Goal: Task Accomplishment & Management: Complete application form

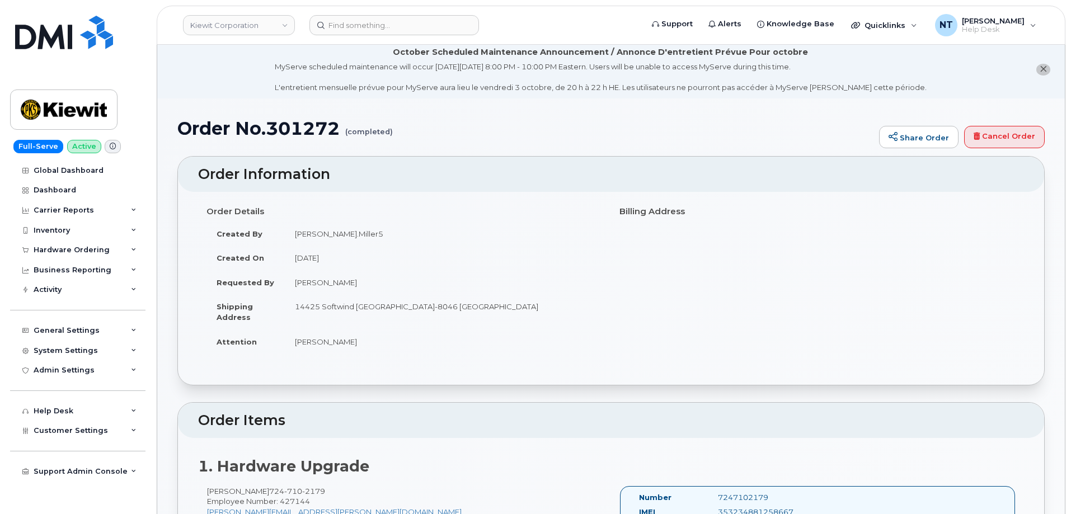
scroll to position [2, 0]
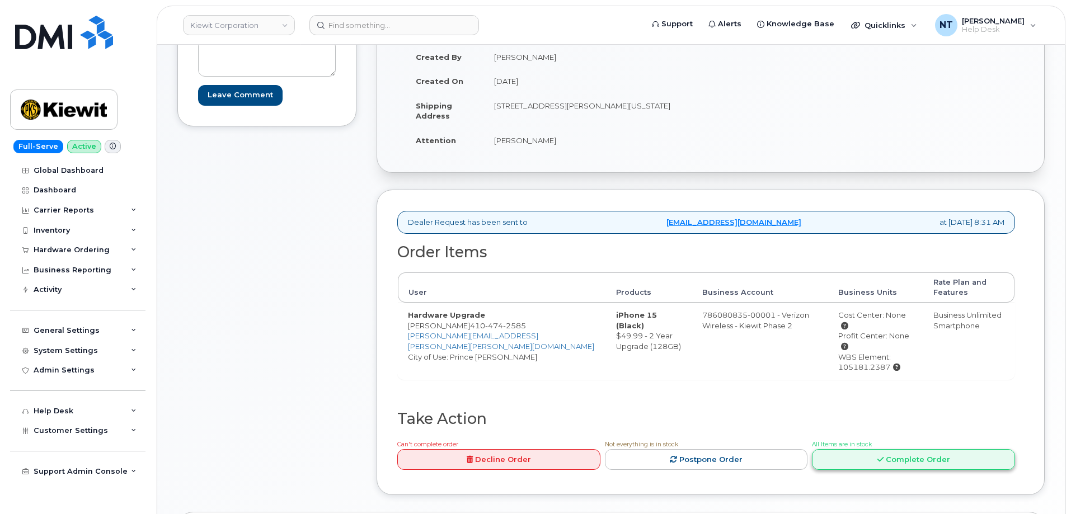
click at [925, 449] on link "Complete Order" at bounding box center [913, 459] width 203 height 21
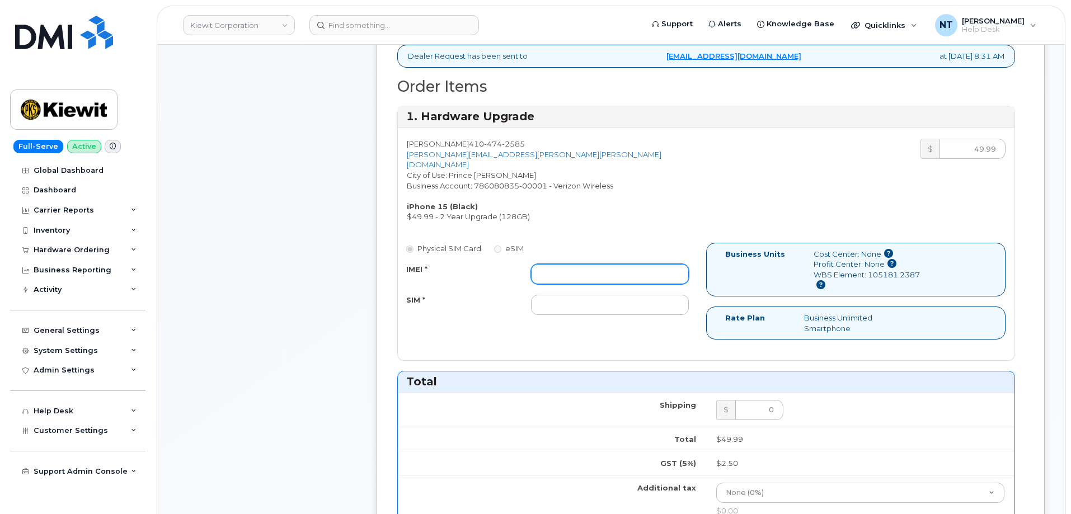
scroll to position [393, 0]
drag, startPoint x: 563, startPoint y: 269, endPoint x: 570, endPoint y: 276, distance: 9.9
click at [563, 269] on input "IMEI *" at bounding box center [610, 273] width 158 height 20
paste input "350447837777571"
type input "350447837777571"
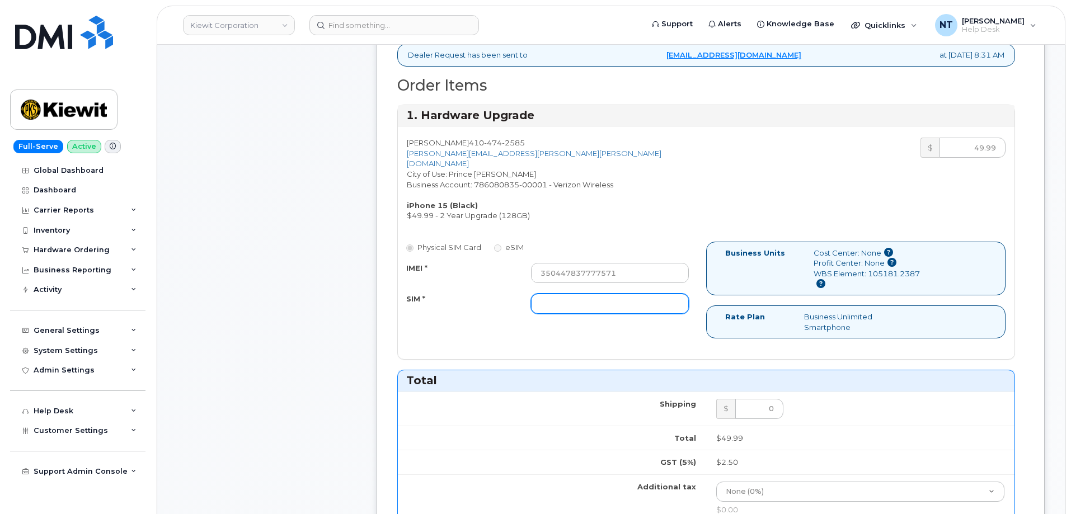
click at [570, 294] on input "SIM *" at bounding box center [610, 304] width 158 height 20
type input "n/a"
click at [306, 270] on div "Comments Leave Comment" at bounding box center [266, 382] width 179 height 1115
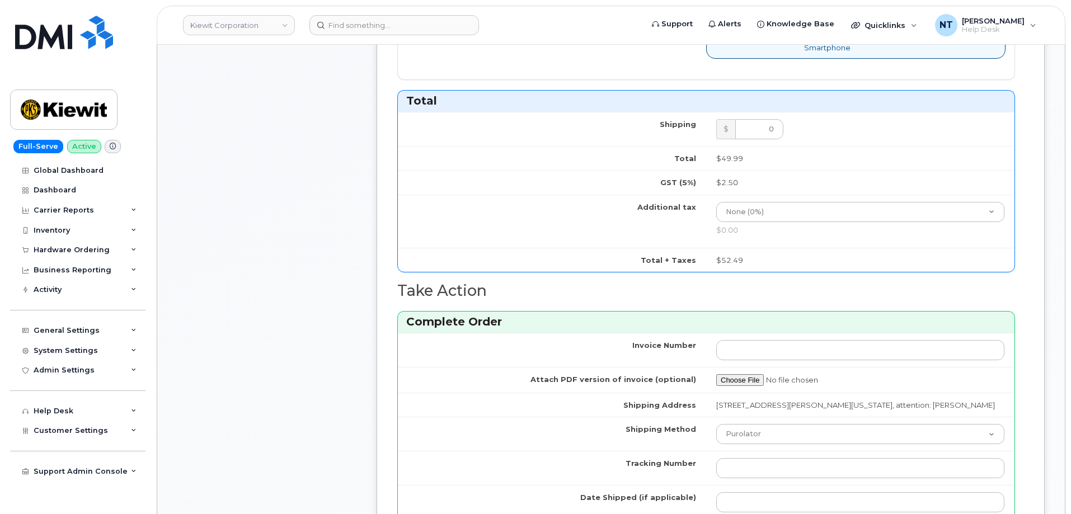
scroll to position [896, 0]
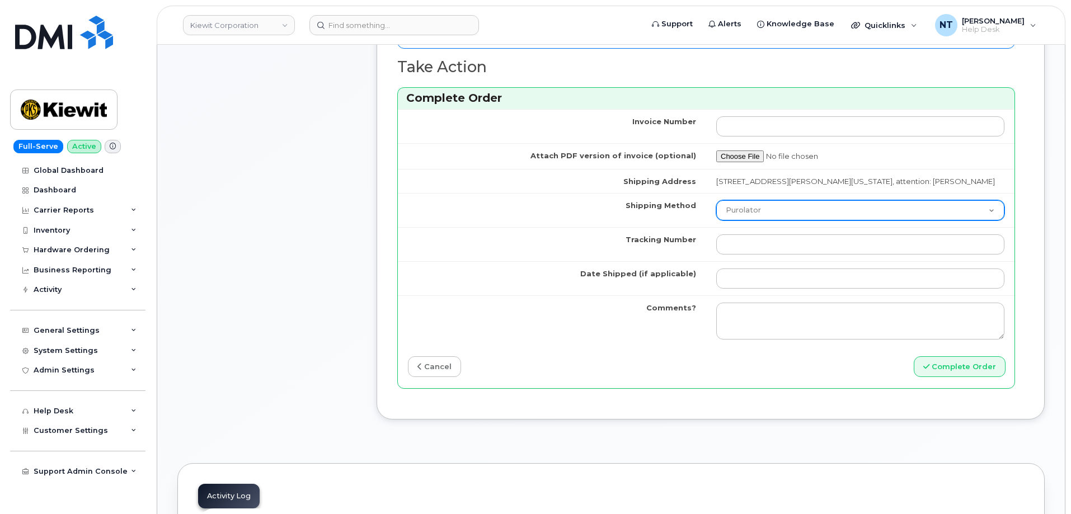
click at [776, 217] on select "Purolator UPS FedEx Canada Post Courier Other Drop Off Pick Up" at bounding box center [860, 210] width 288 height 20
click at [716, 200] on select "Purolator UPS FedEx Canada Post Courier Other Drop Off Pick Up" at bounding box center [860, 210] width 288 height 20
click at [754, 199] on td "Purolator UPS FedEx Canada Post Courier Other Drop Off Pick Up" at bounding box center [860, 210] width 308 height 34
drag, startPoint x: 757, startPoint y: 210, endPoint x: 760, endPoint y: 219, distance: 9.0
click at [757, 210] on select "Purolator UPS FedEx Canada Post Courier Other Drop Off Pick Up" at bounding box center [860, 210] width 288 height 20
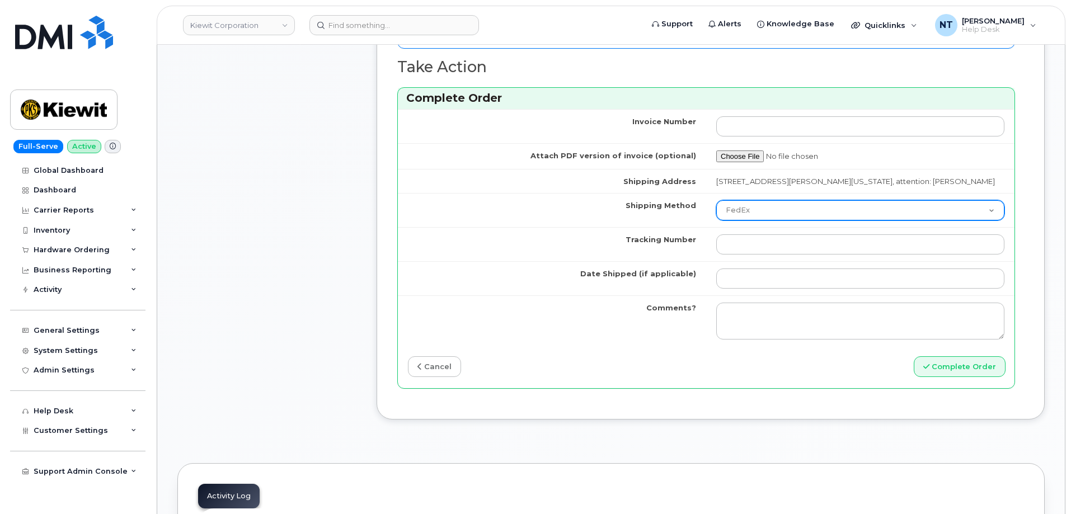
select select "UPS"
click at [716, 200] on select "Purolator UPS FedEx Canada Post Courier Other Drop Off Pick Up" at bounding box center [860, 210] width 288 height 20
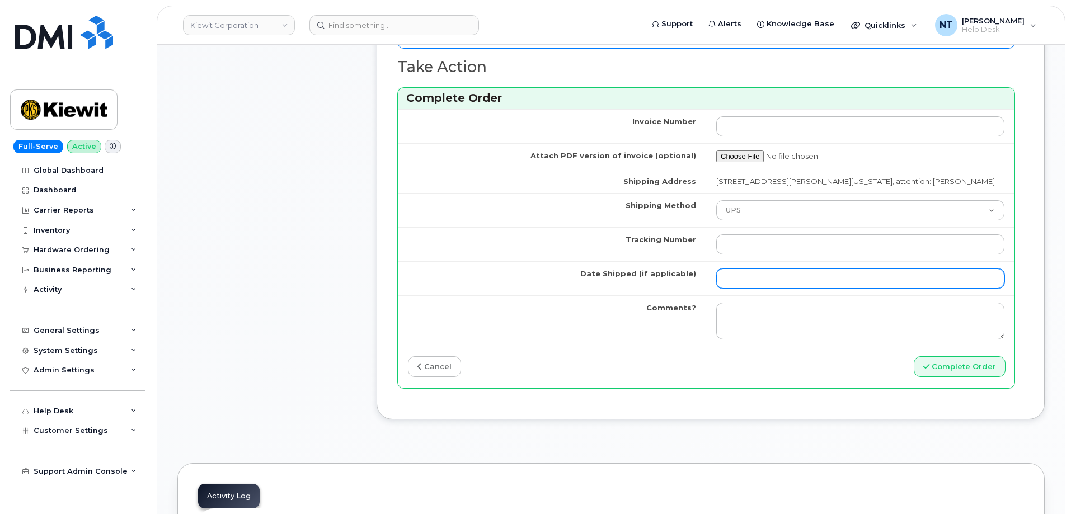
click at [757, 285] on input "Date Shipped (if applicable)" at bounding box center [860, 279] width 288 height 20
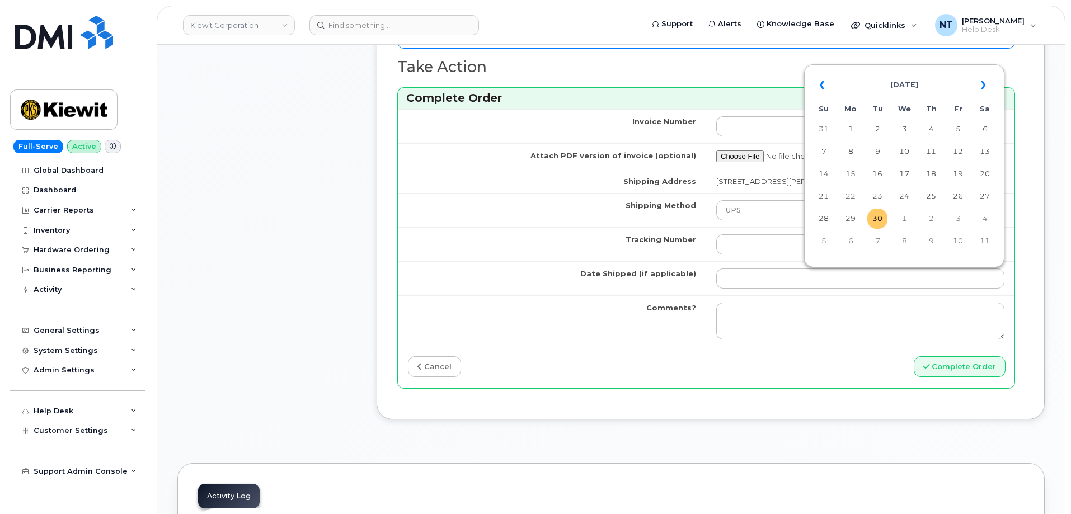
click at [875, 219] on td "30" at bounding box center [877, 219] width 20 height 20
type input "[DATE]"
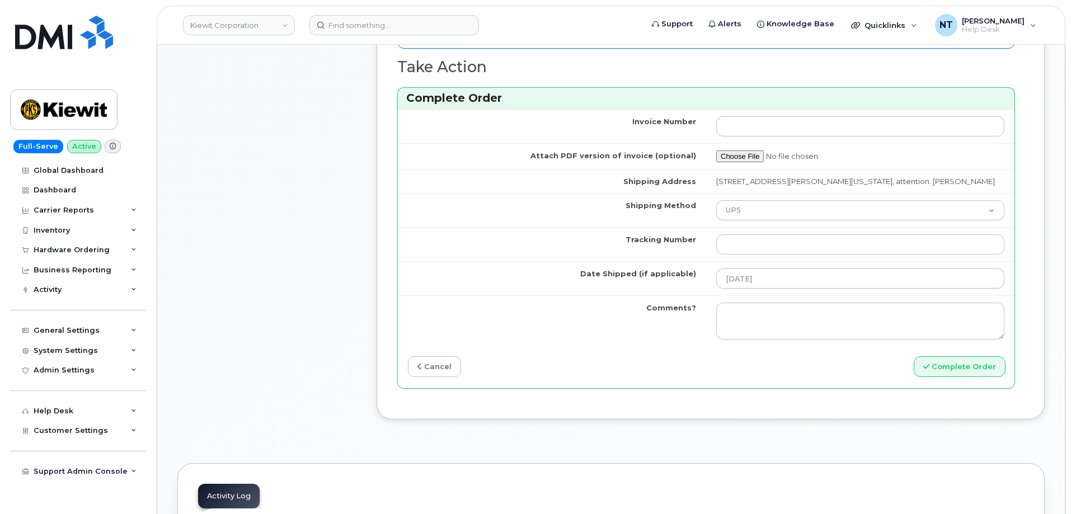
click at [785, 256] on td at bounding box center [860, 244] width 308 height 34
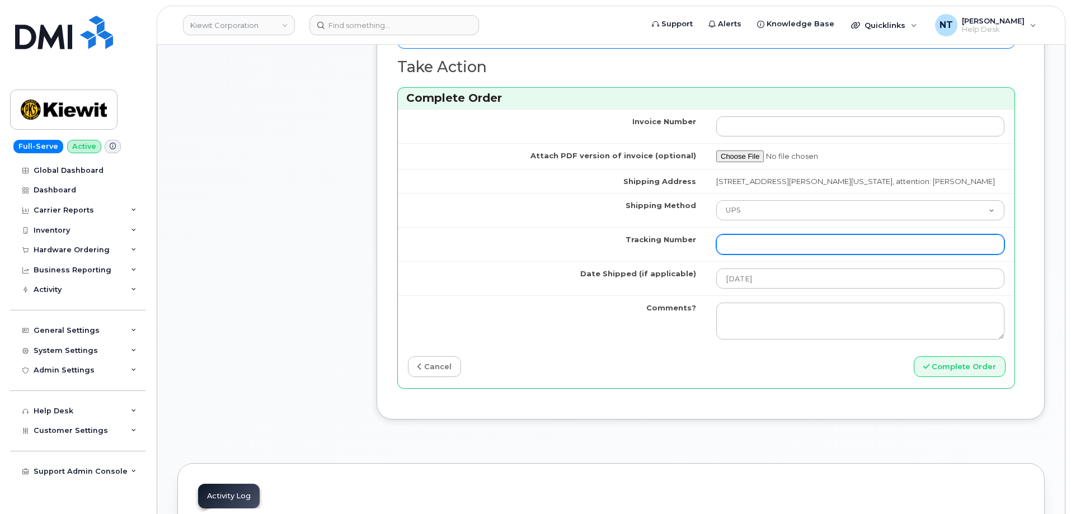
click at [787, 246] on input "Tracking Number" at bounding box center [860, 244] width 288 height 20
paste input "1Z3W39X62454506883"
type input "1Z3W39X62454506883"
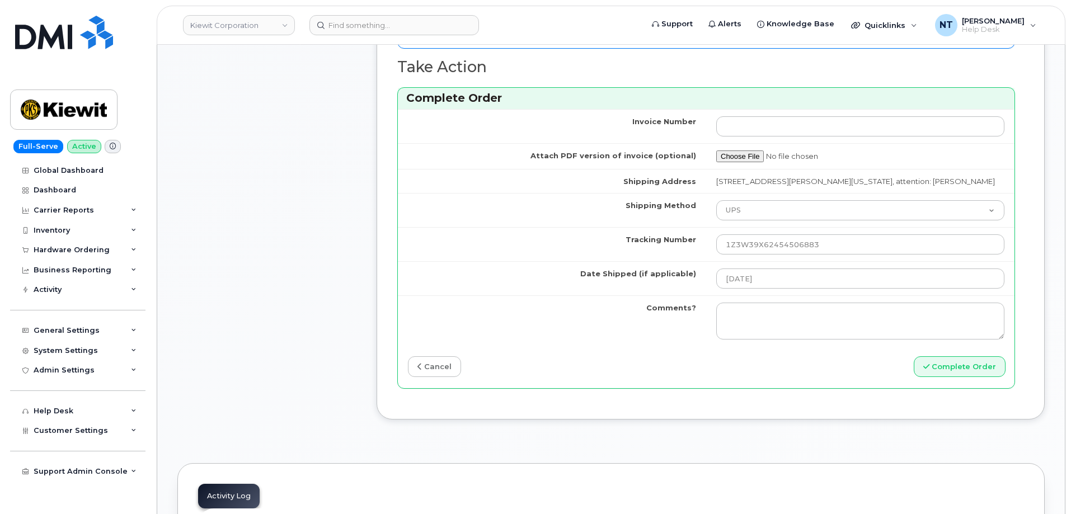
click at [942, 363] on button "Complete Order" at bounding box center [960, 366] width 92 height 21
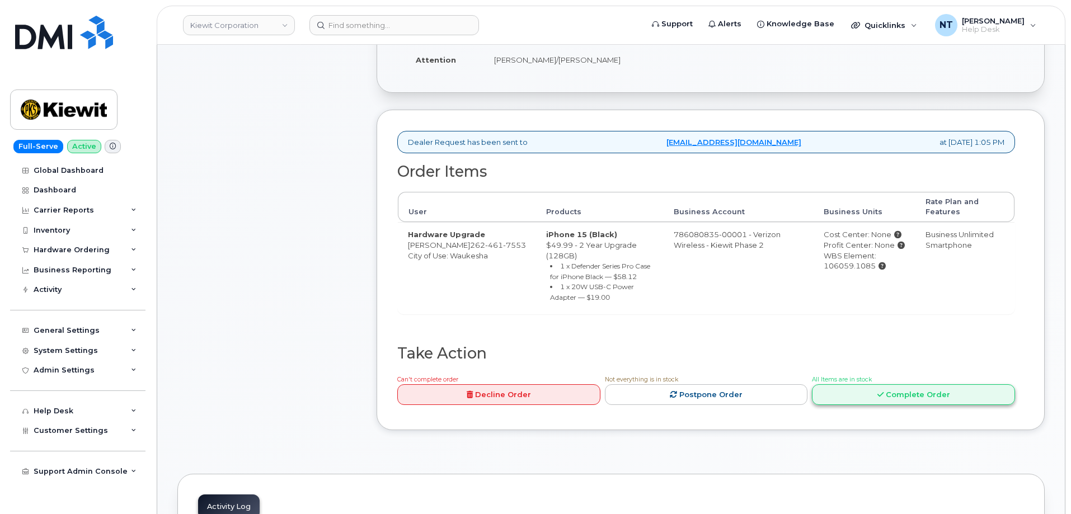
scroll to position [336, 0]
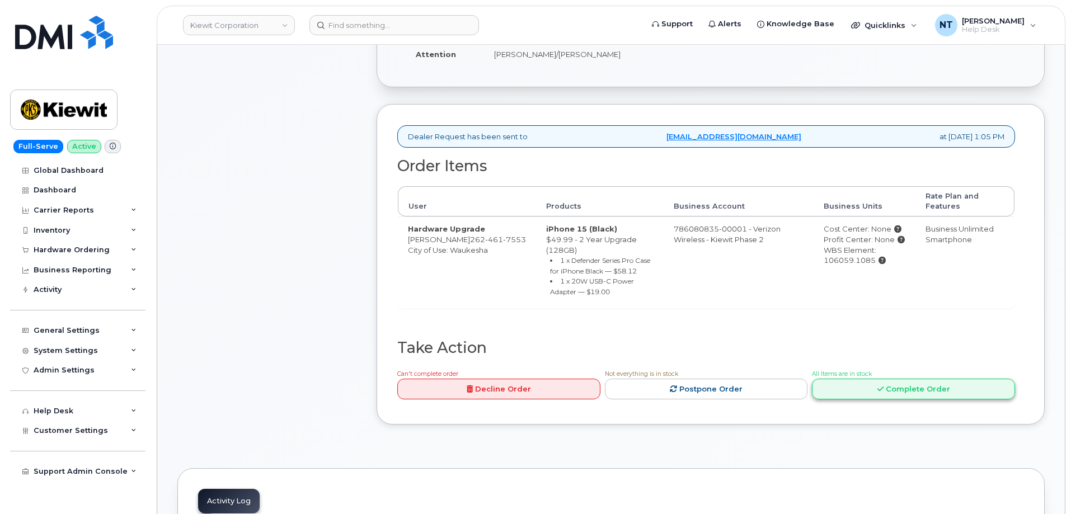
click at [903, 379] on link "Complete Order" at bounding box center [913, 389] width 203 height 21
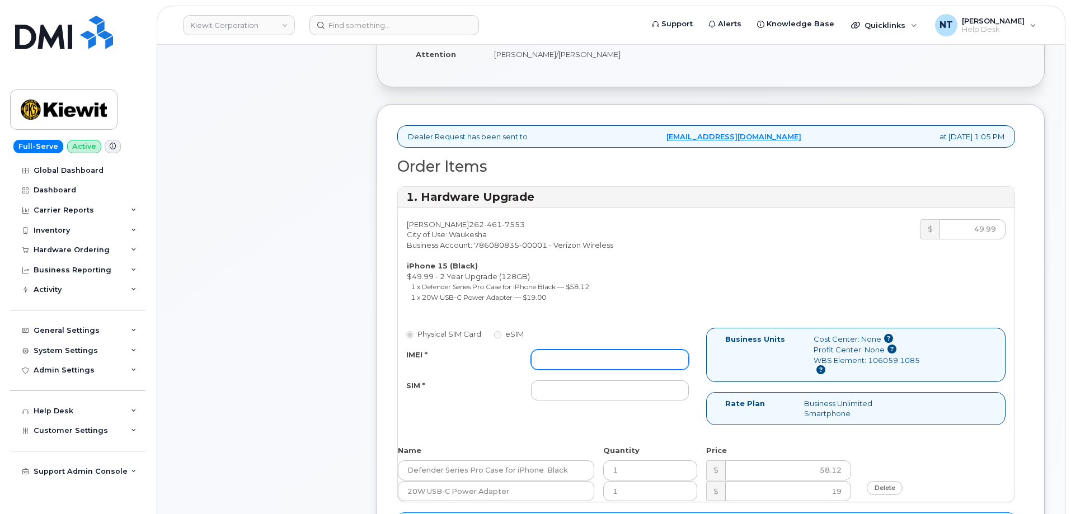
click at [557, 355] on input "IMEI *" at bounding box center [610, 360] width 158 height 20
paste input "357491836932483"
type input "357491836932483"
click at [553, 395] on input "SIM *" at bounding box center [610, 391] width 158 height 20
type input "n/a"
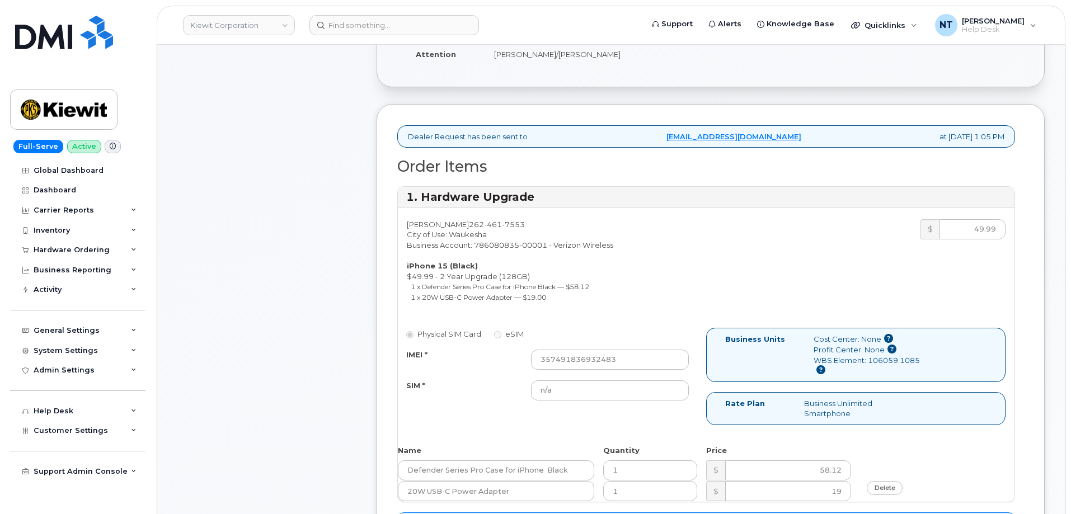
click at [357, 409] on div "Comments Leave Comment Order Information $133.47 Created By Noah Shelton Create…" at bounding box center [610, 482] width 867 height 1201
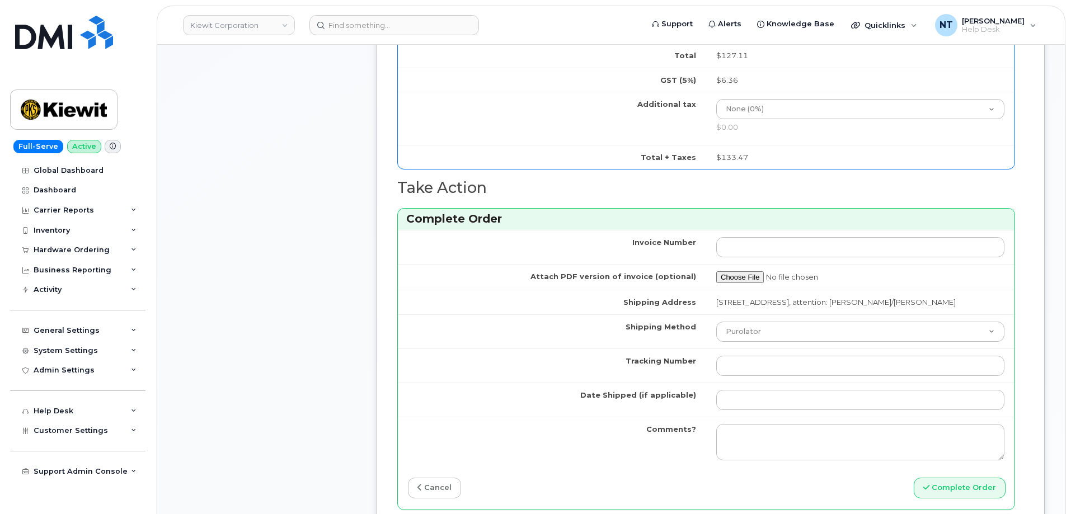
scroll to position [895, 0]
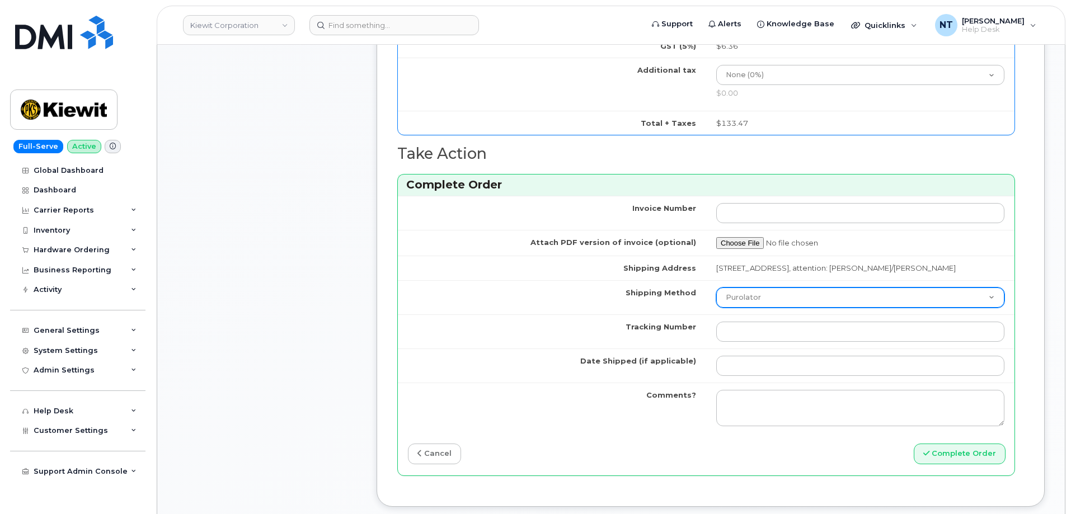
drag, startPoint x: 779, startPoint y: 299, endPoint x: 777, endPoint y: 306, distance: 6.9
click at [779, 299] on select "Purolator UPS FedEx Canada Post Courier Other Drop Off Pick Up" at bounding box center [860, 298] width 288 height 20
select select "UPS"
click at [716, 298] on select "Purolator UPS FedEx Canada Post Courier Other Drop Off Pick Up" at bounding box center [860, 298] width 288 height 20
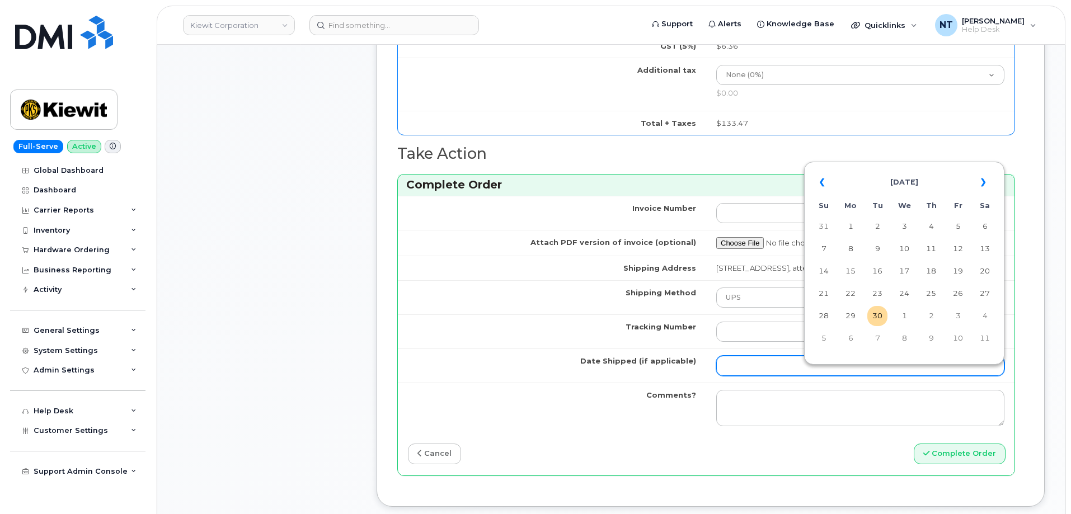
drag, startPoint x: 740, startPoint y: 373, endPoint x: 763, endPoint y: 365, distance: 24.8
click at [740, 373] on input "Date Shipped (if applicable)" at bounding box center [860, 366] width 288 height 20
drag, startPoint x: 881, startPoint y: 319, endPoint x: 875, endPoint y: 324, distance: 8.0
click at [881, 319] on td "30" at bounding box center [877, 316] width 20 height 20
type input "2025-09-30"
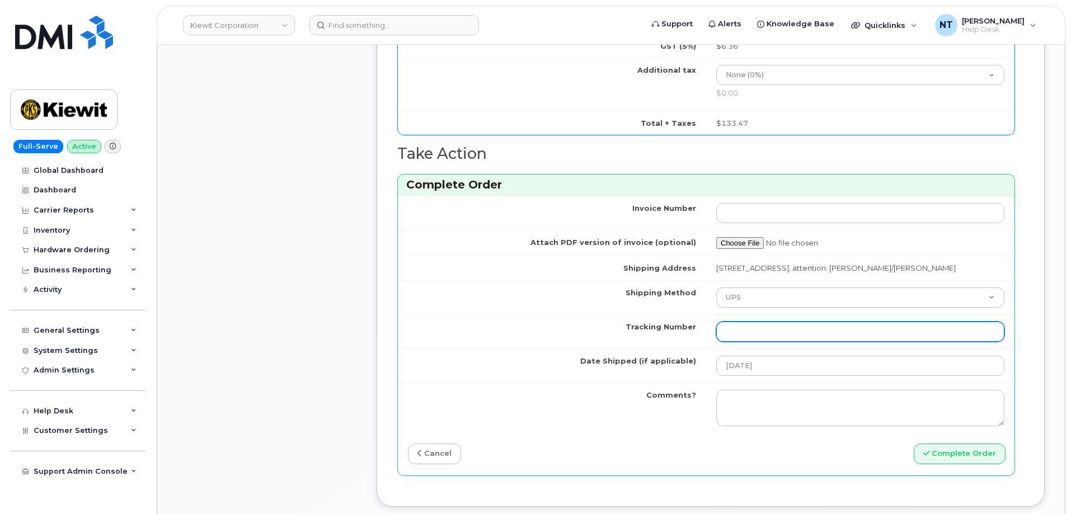
click at [760, 342] on input "Tracking Number" at bounding box center [860, 332] width 288 height 20
paste input "1Z4367572434389084"
type input "1Z4367572434389084"
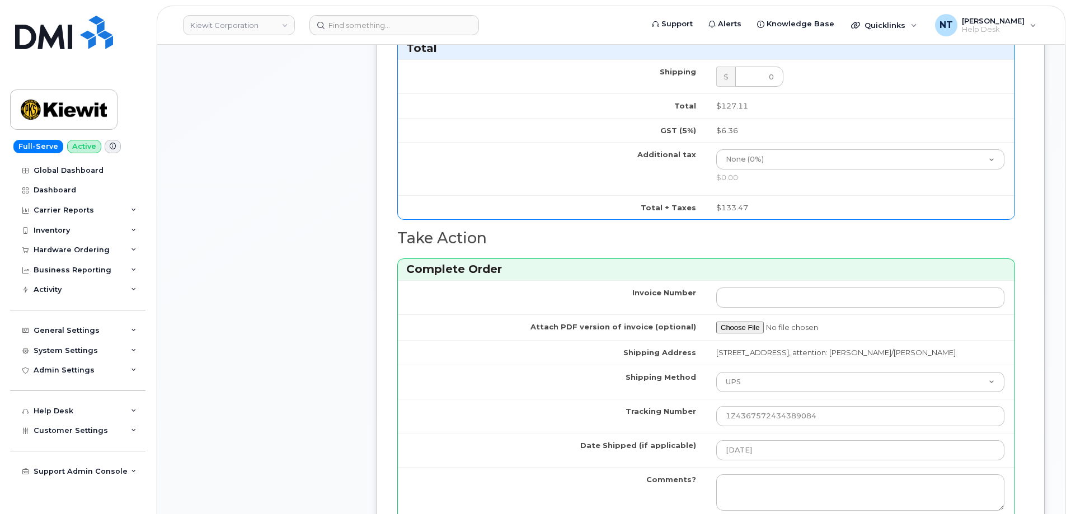
scroll to position [1007, 0]
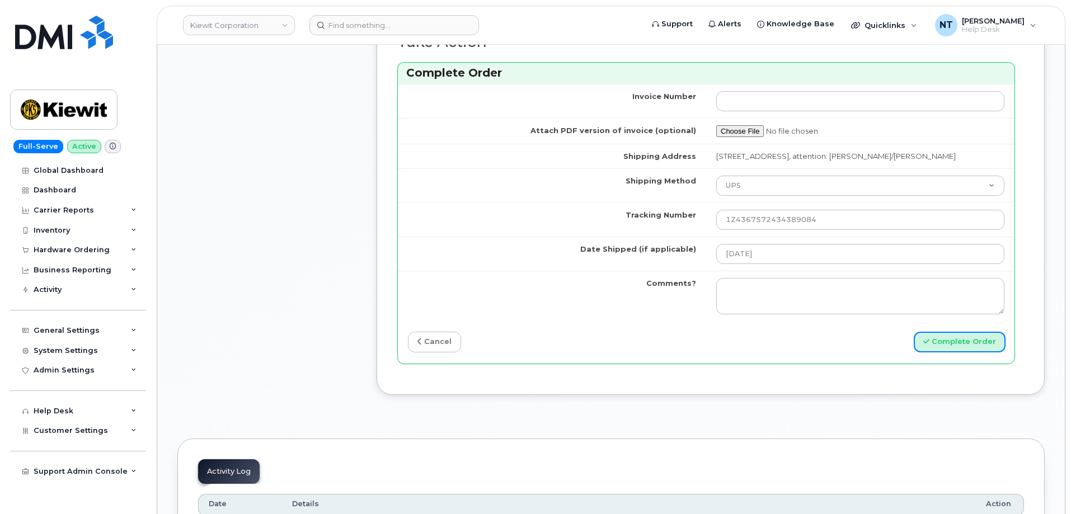
drag, startPoint x: 958, startPoint y: 355, endPoint x: 264, endPoint y: 237, distance: 704.3
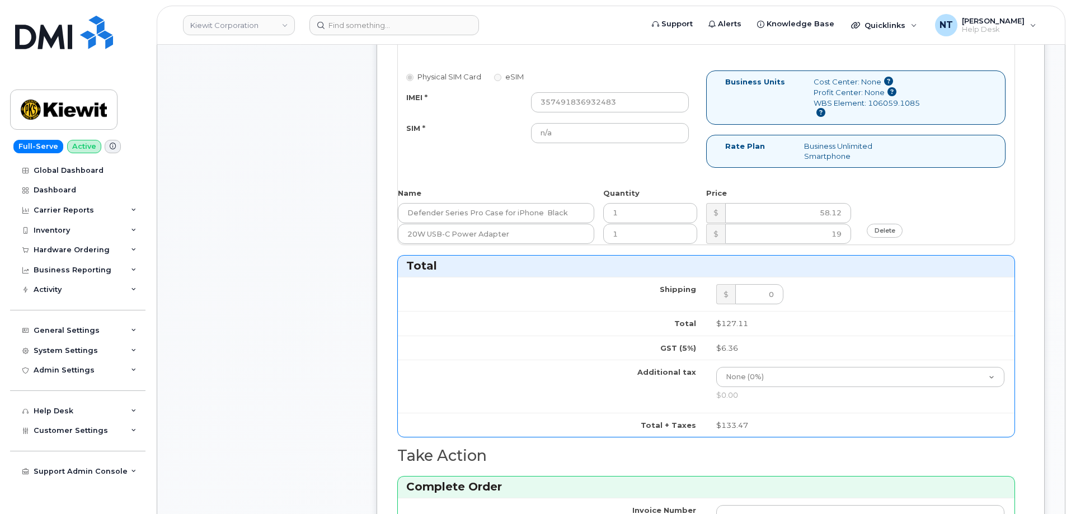
scroll to position [448, 0]
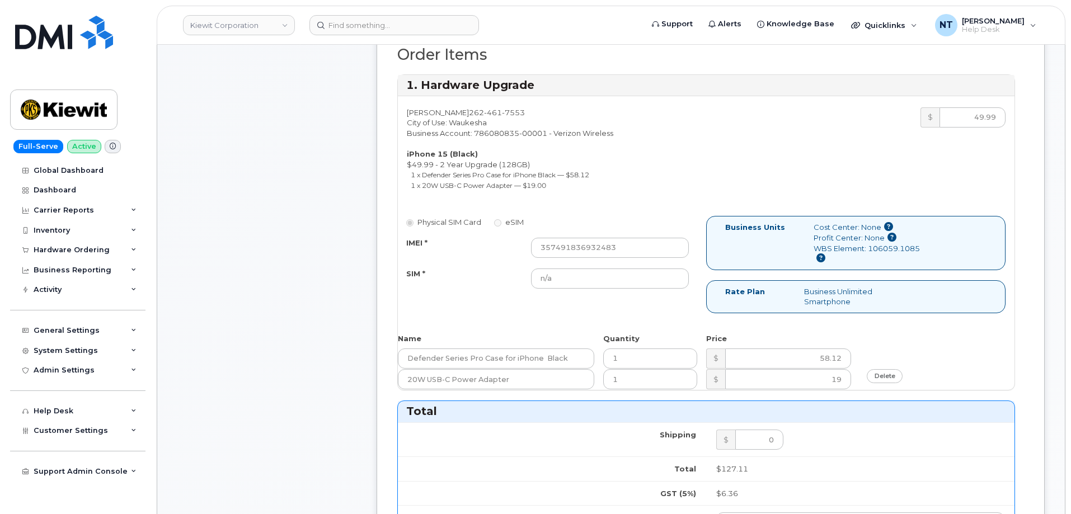
type button "complete"
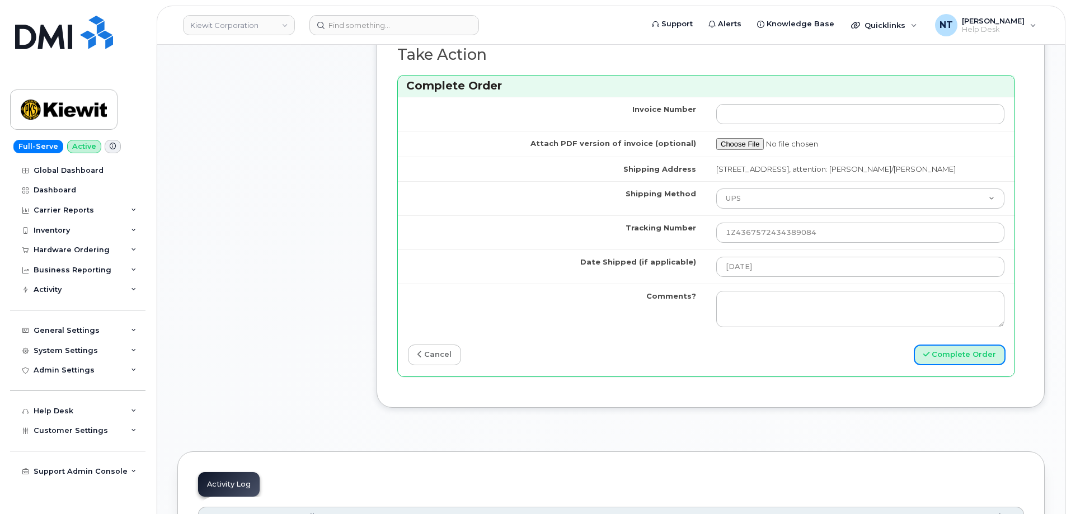
scroll to position [1007, 0]
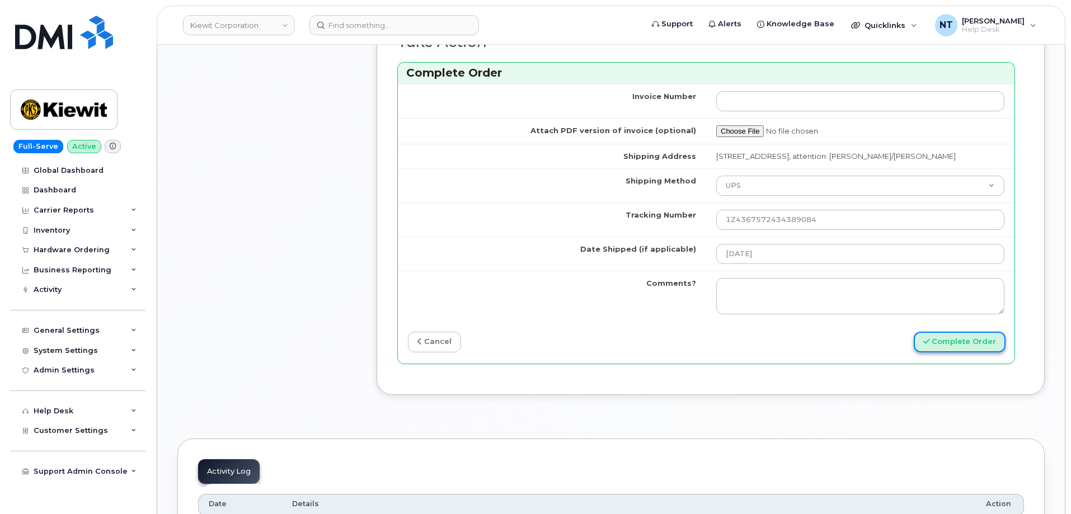
click at [948, 351] on button "Complete Order" at bounding box center [960, 342] width 92 height 21
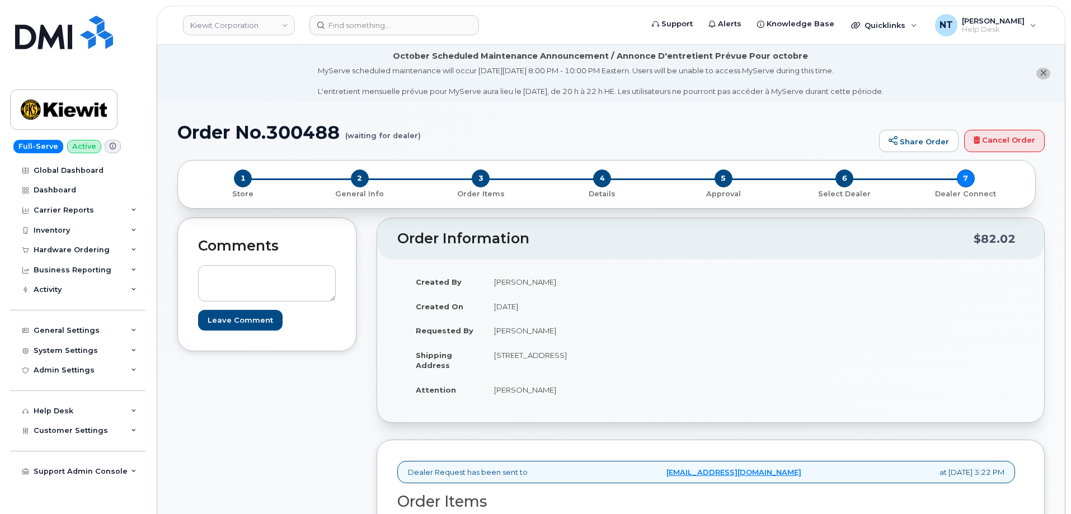
click at [669, 314] on td "September 10, 2025" at bounding box center [593, 306] width 218 height 25
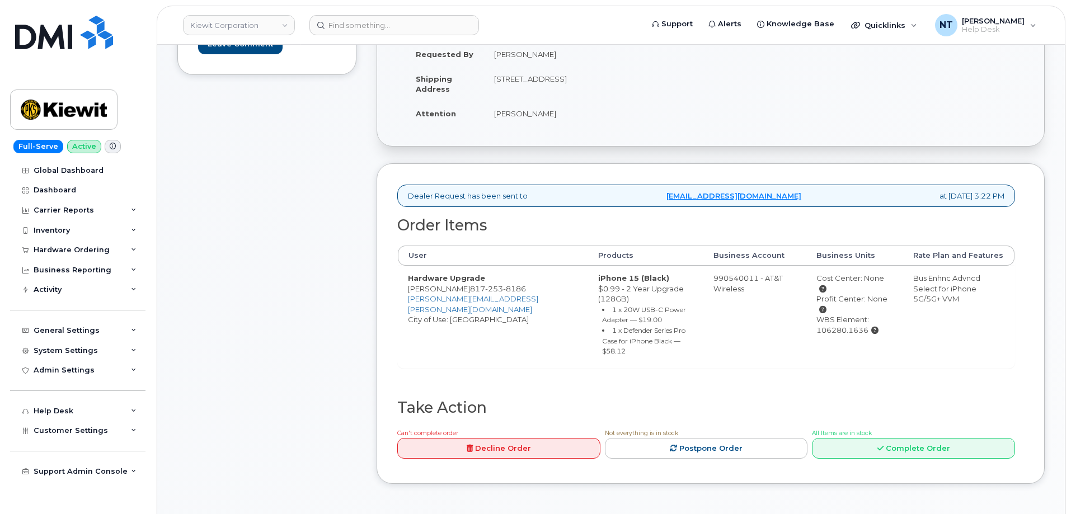
scroll to position [280, 0]
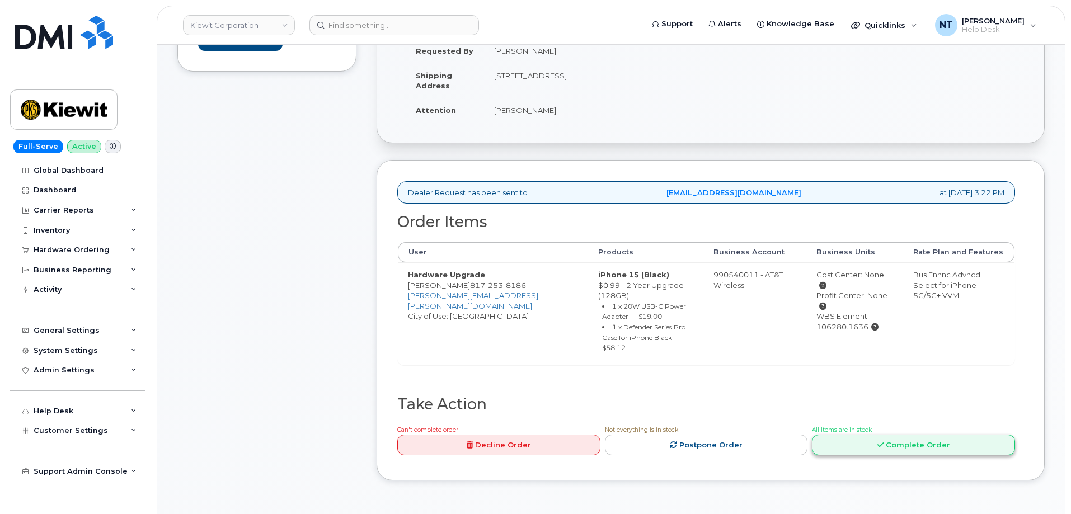
click at [879, 441] on link "Complete Order" at bounding box center [913, 445] width 203 height 21
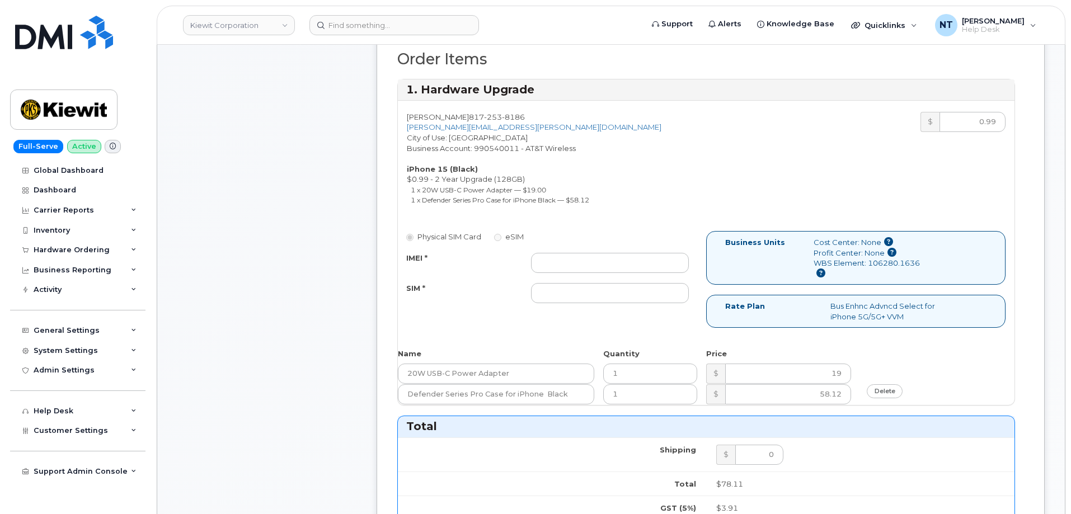
scroll to position [448, 0]
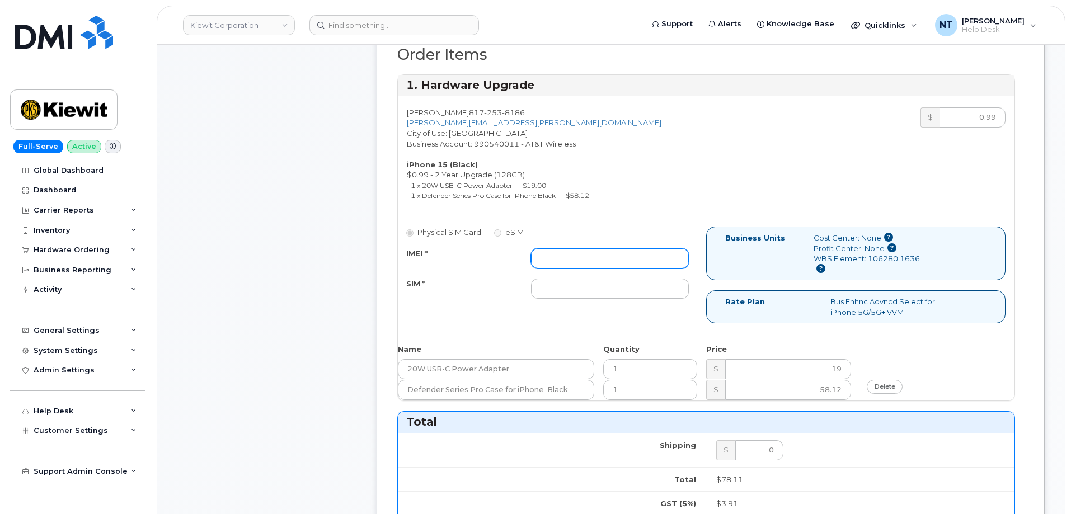
click at [551, 260] on input "IMEI *" at bounding box center [610, 258] width 158 height 20
paste input "355135956966860"
type input "355135956966860"
click at [600, 291] on input "SIM *" at bounding box center [610, 289] width 158 height 20
paste input "89049032007208888800208506424188"
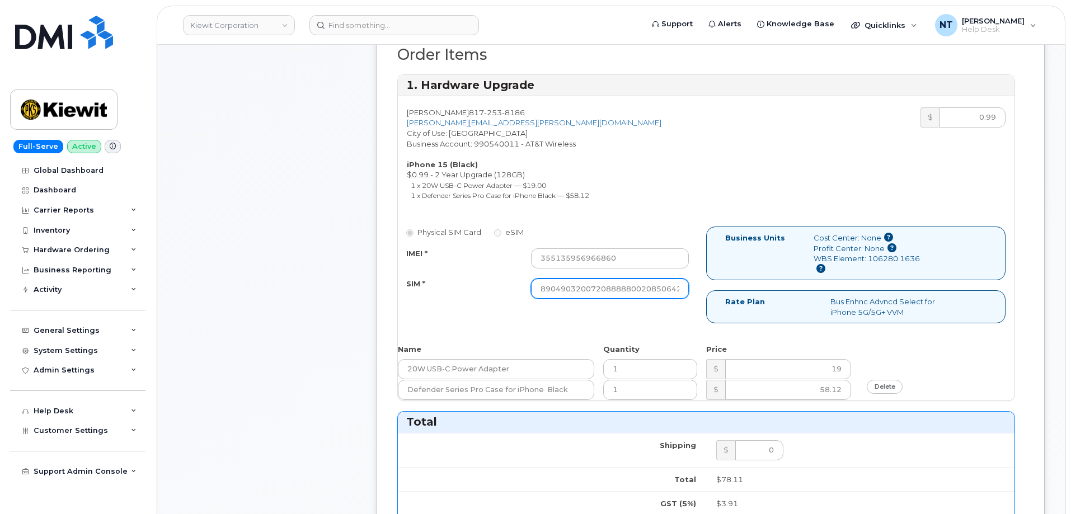
scroll to position [0, 21]
type input "89049032007208888800208506424188"
drag, startPoint x: 635, startPoint y: 285, endPoint x: 755, endPoint y: 285, distance: 120.3
click at [755, 285] on div "Physical SIM Card eSIM IMEI * 355135956966860 SIM * 890490320072088888002085064…" at bounding box center [706, 280] width 617 height 107
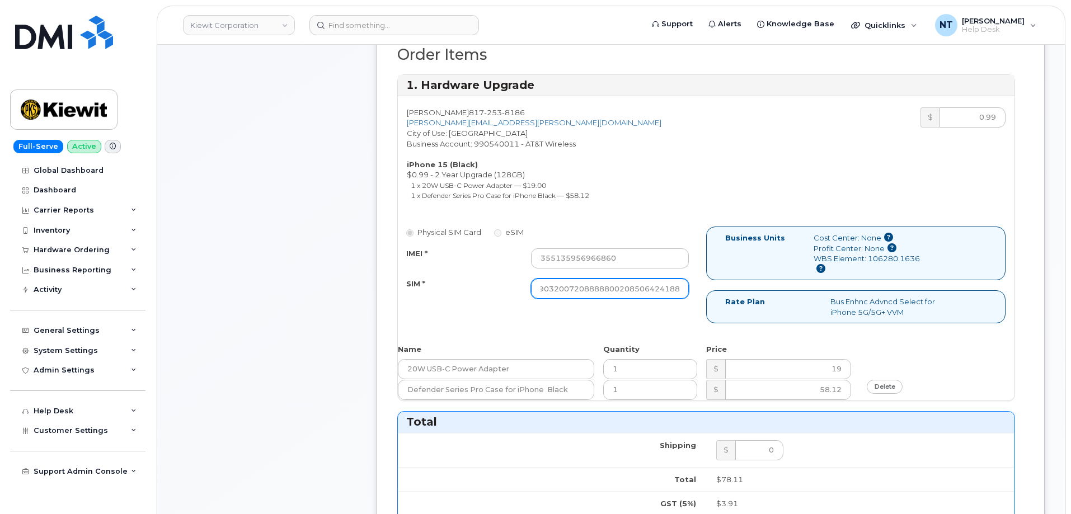
scroll to position [0, 0]
click at [313, 259] on div "Comments Leave Comment" at bounding box center [266, 381] width 179 height 1222
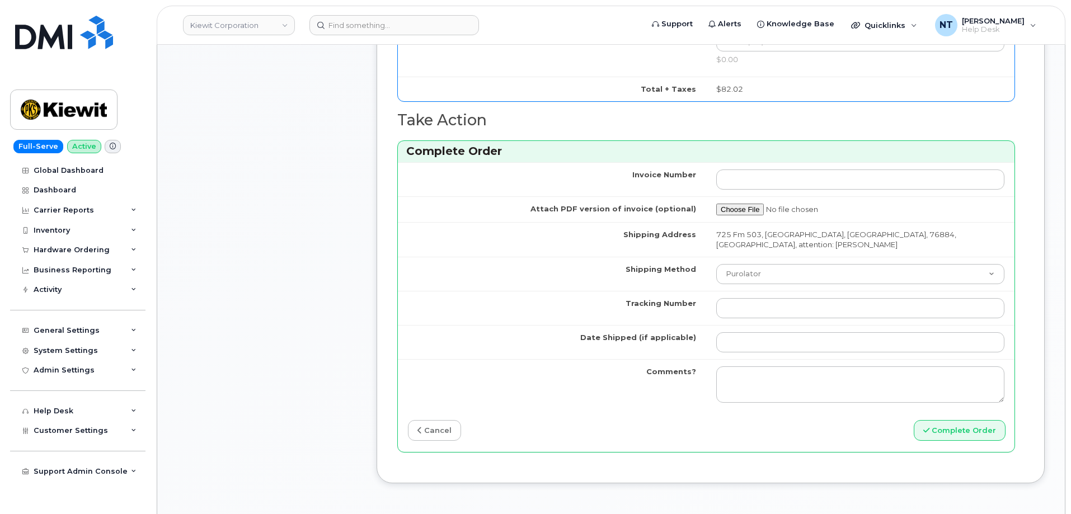
scroll to position [951, 0]
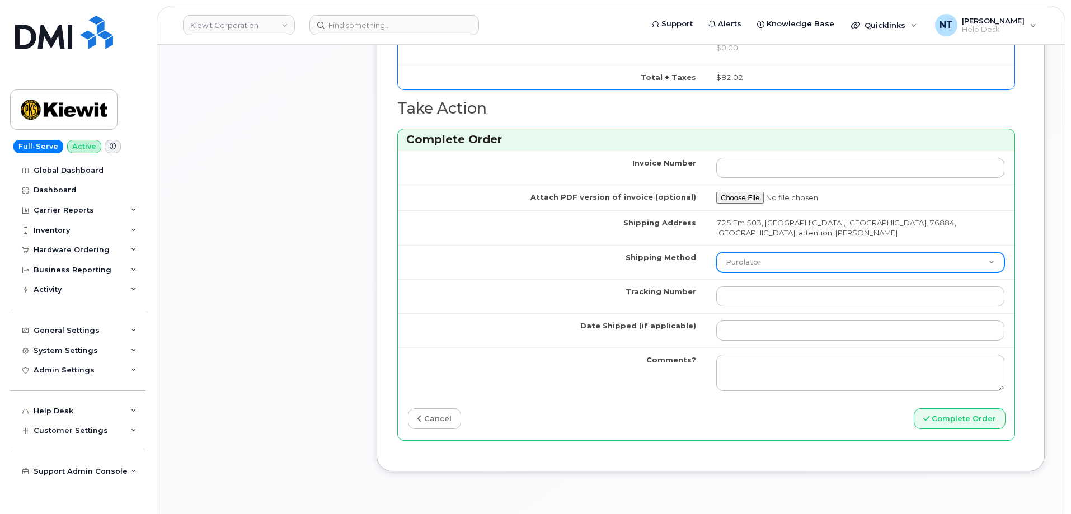
click at [756, 252] on select "Purolator UPS FedEx Canada Post Courier Other Drop Off Pick Up" at bounding box center [860, 262] width 288 height 20
select select "FedEx"
click at [716, 252] on select "Purolator UPS FedEx Canada Post Courier Other Drop Off Pick Up" at bounding box center [860, 262] width 288 height 20
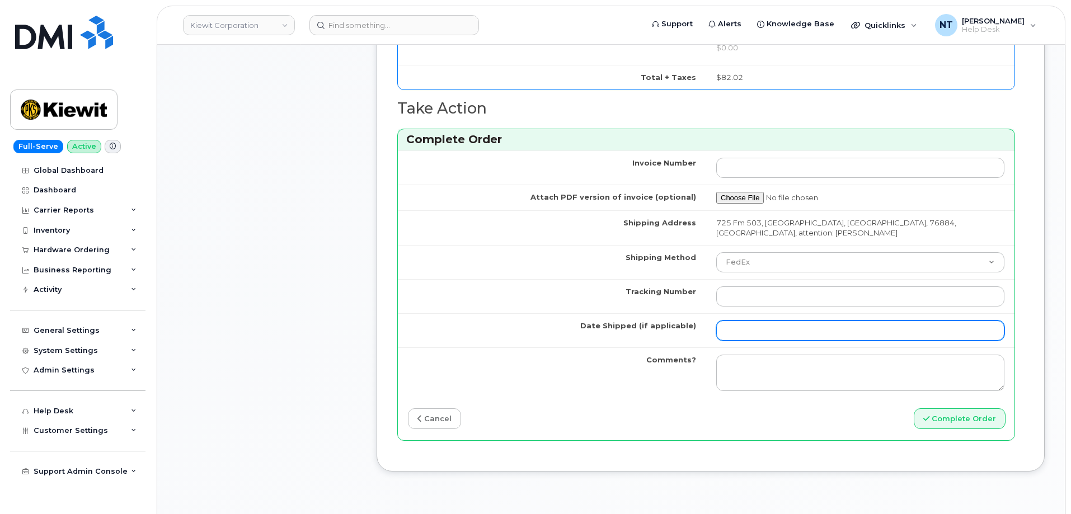
click at [760, 321] on input "Date Shipped (if applicable)" at bounding box center [860, 331] width 288 height 20
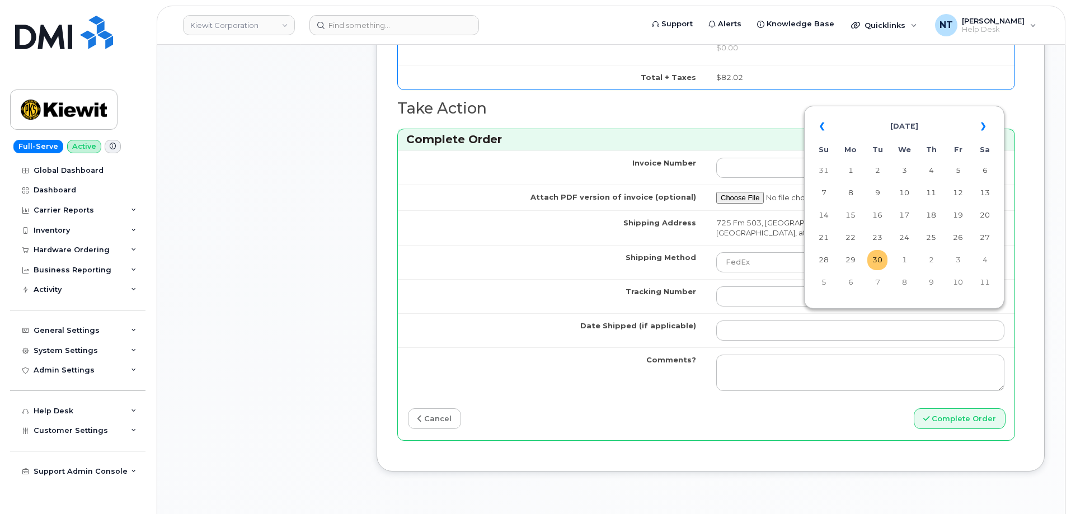
click at [877, 259] on td "30" at bounding box center [877, 260] width 20 height 20
type input "[DATE]"
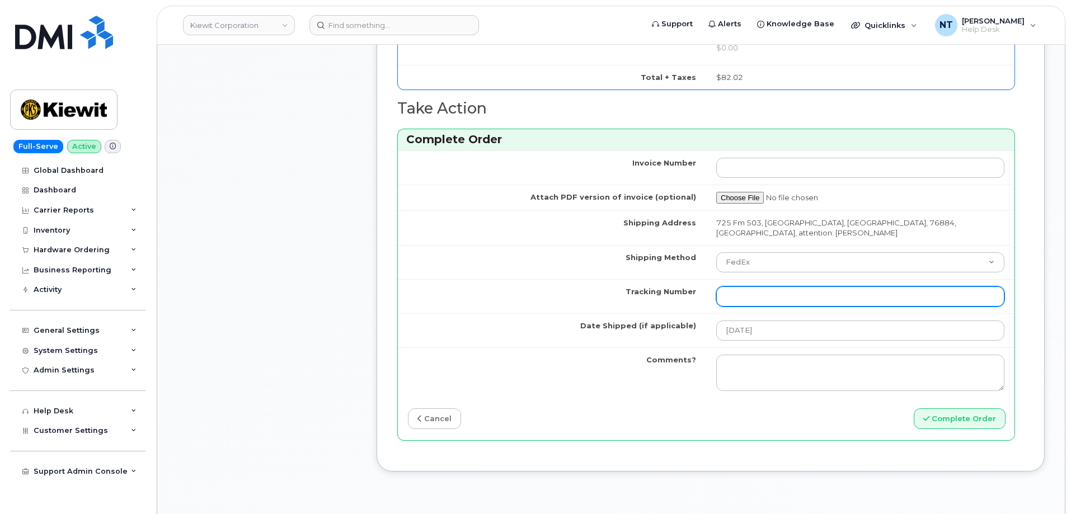
click at [750, 288] on input "Tracking Number" at bounding box center [860, 297] width 288 height 20
paste input "884525846234"
type input "884525846234"
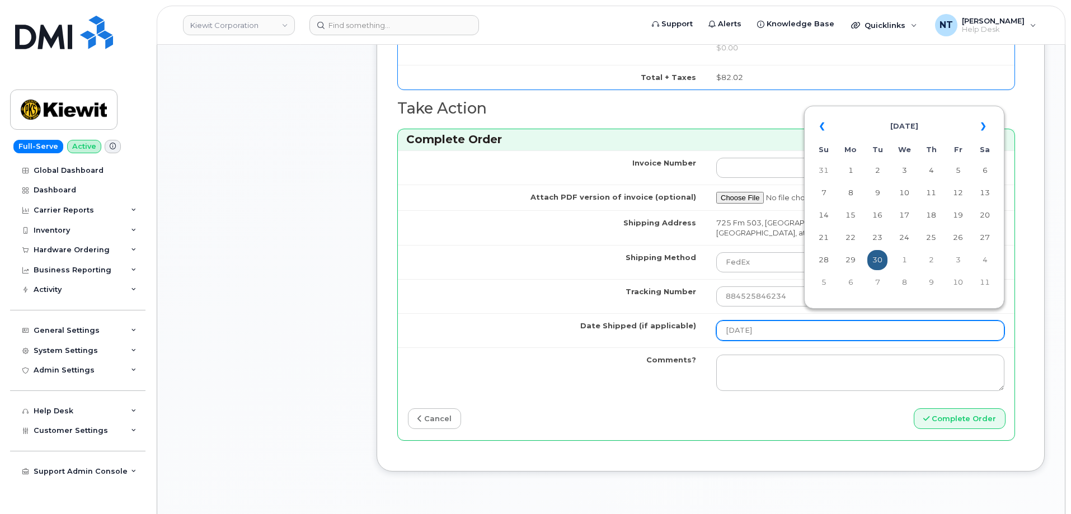
click at [766, 321] on input "[DATE]" at bounding box center [860, 331] width 288 height 20
click at [958, 216] on td "19" at bounding box center [958, 215] width 20 height 20
type input "2025-09-19"
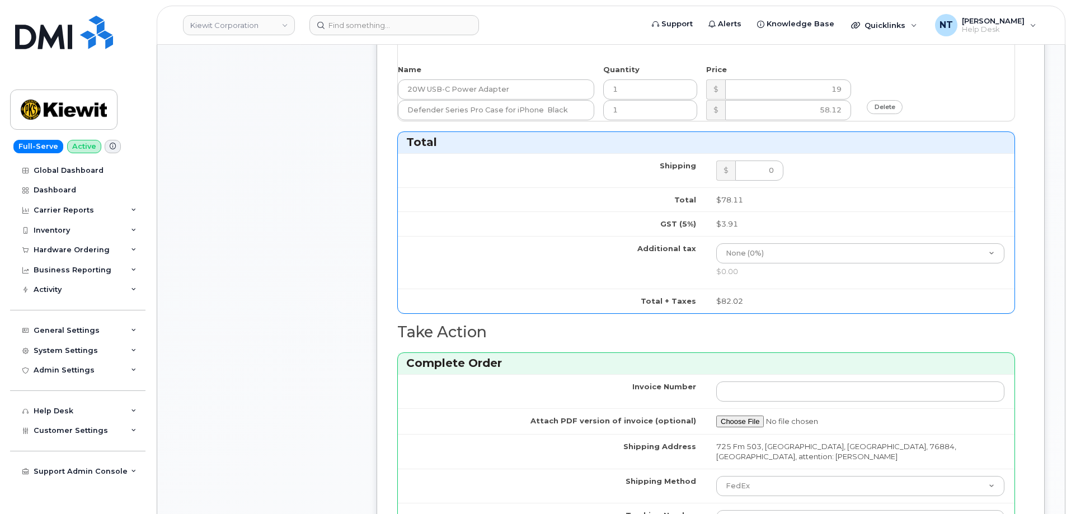
scroll to position [1063, 0]
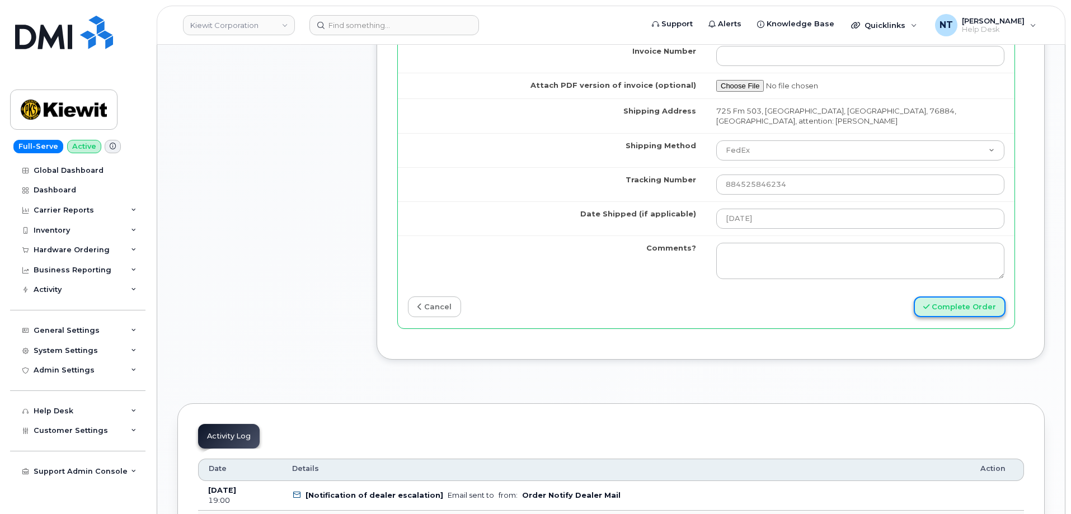
click at [976, 297] on button "Complete Order" at bounding box center [960, 307] width 92 height 21
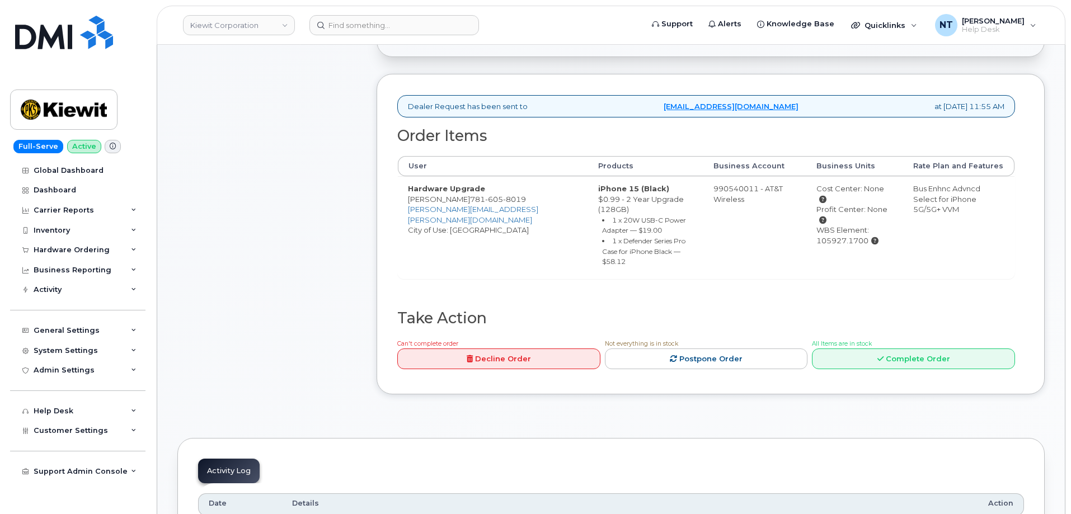
scroll to position [392, 0]
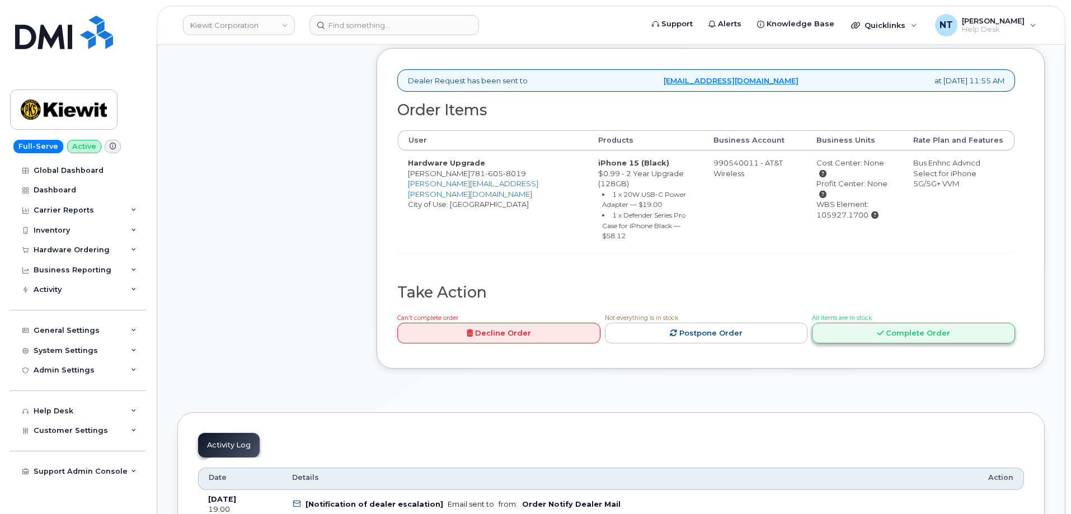
click at [886, 341] on link "Complete Order" at bounding box center [913, 333] width 203 height 21
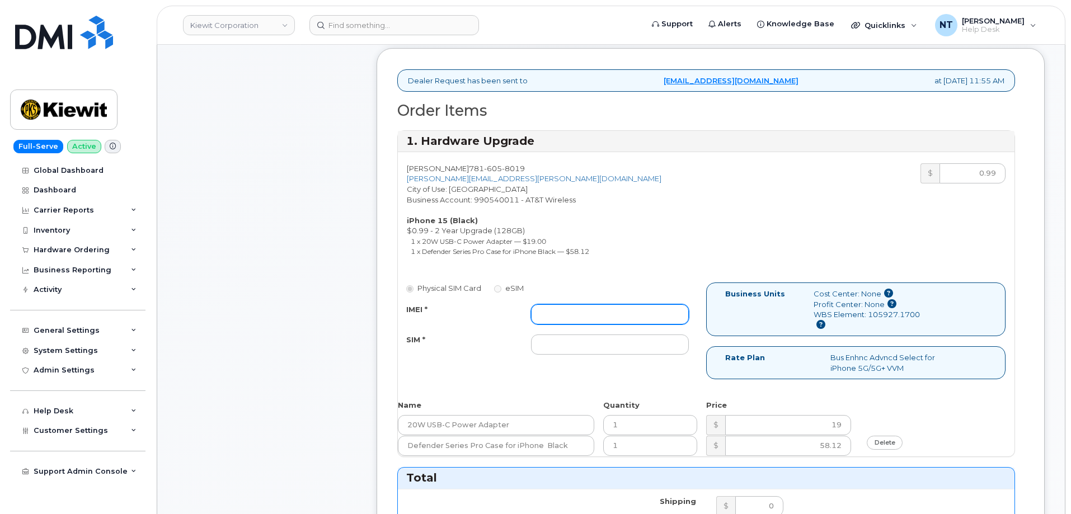
drag, startPoint x: 600, startPoint y: 298, endPoint x: 597, endPoint y: 317, distance: 19.2
click at [598, 313] on div "Physical SIM Card eSIM IMEI * SIM *" at bounding box center [552, 324] width 308 height 83
click at [597, 317] on input "IMEI *" at bounding box center [610, 314] width 158 height 20
paste input "355135956812502"
type input "355135956812502"
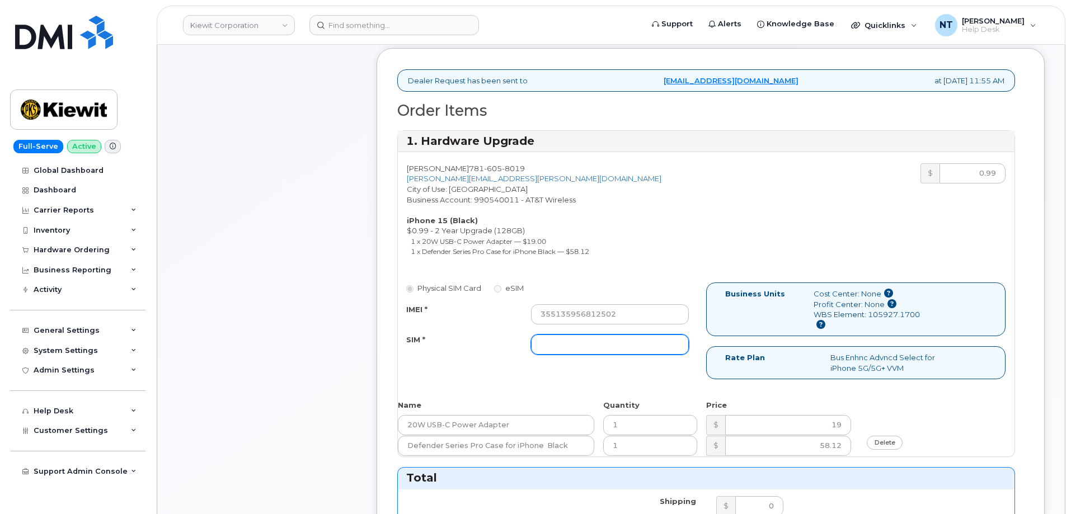
drag, startPoint x: 603, startPoint y: 349, endPoint x: 597, endPoint y: 349, distance: 6.7
click at [603, 349] on input "SIM *" at bounding box center [610, 345] width 158 height 20
paste input "89049032007208888800208524064511"
type input "89049032007208888800208524064511"
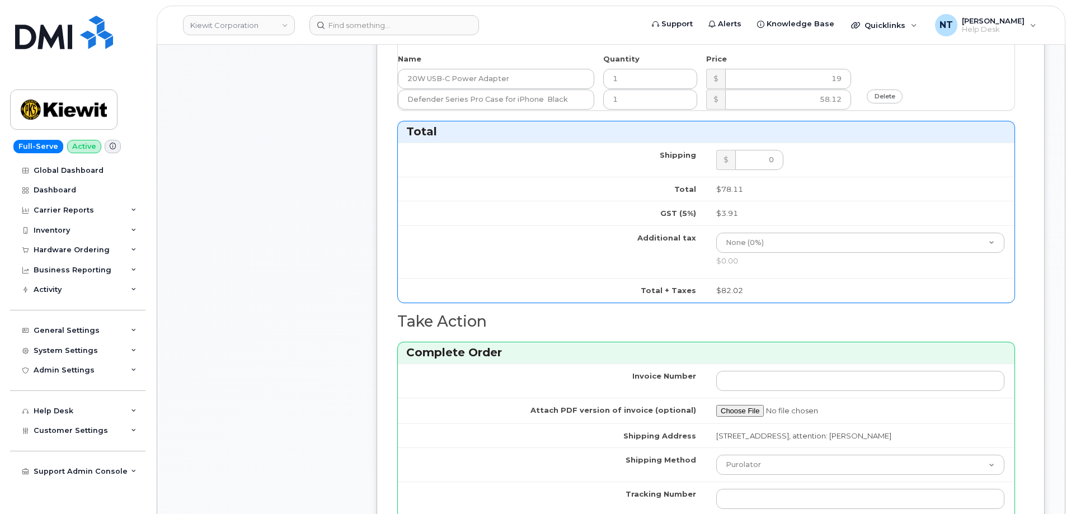
scroll to position [895, 0]
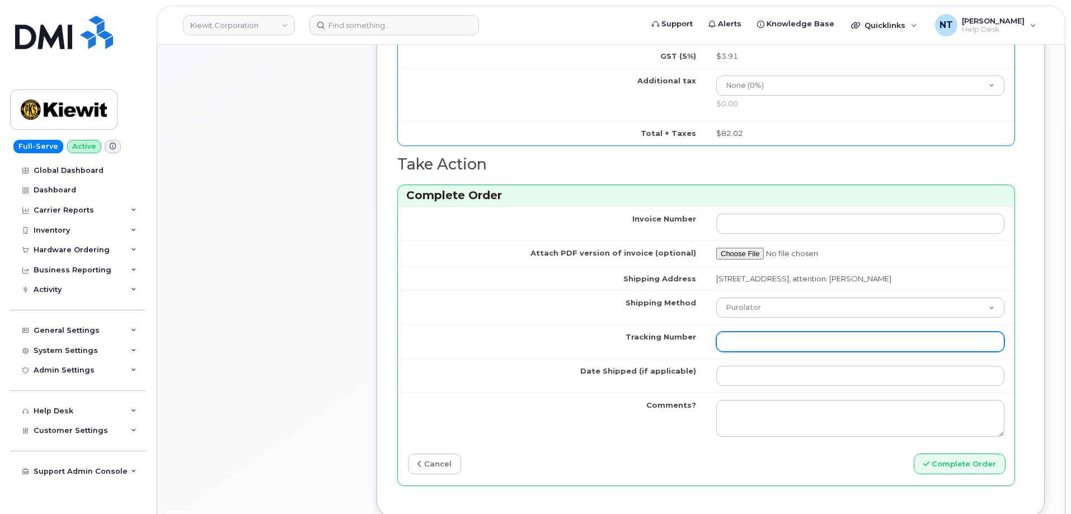
click at [753, 343] on input "Tracking Number" at bounding box center [860, 342] width 288 height 20
paste input "884584804248"
type input "884584804248"
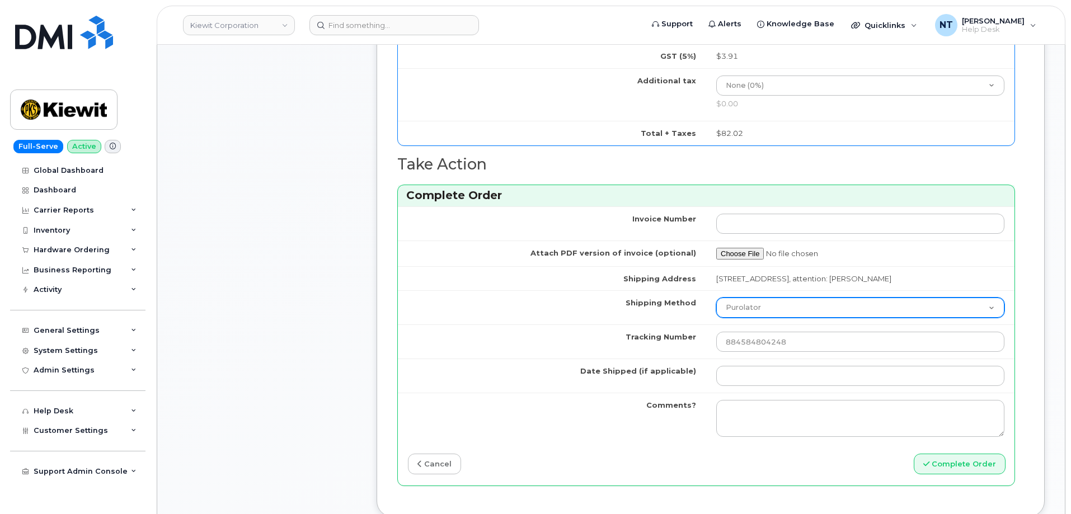
click at [763, 317] on select "Purolator UPS FedEx Canada Post Courier Other Drop Off Pick Up" at bounding box center [860, 308] width 288 height 20
select select "FedEx"
click at [716, 308] on select "Purolator UPS FedEx Canada Post Courier Other Drop Off Pick Up" at bounding box center [860, 308] width 288 height 20
click at [752, 393] on td at bounding box center [860, 376] width 308 height 34
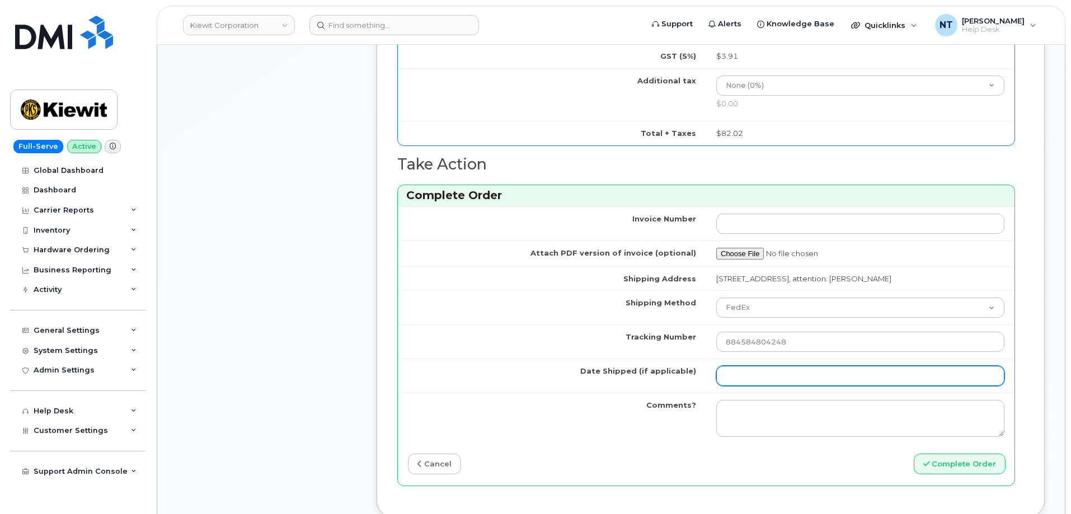
drag, startPoint x: 751, startPoint y: 386, endPoint x: 759, endPoint y: 387, distance: 8.0
click at [751, 386] on input "Date Shipped (if applicable)" at bounding box center [860, 376] width 288 height 20
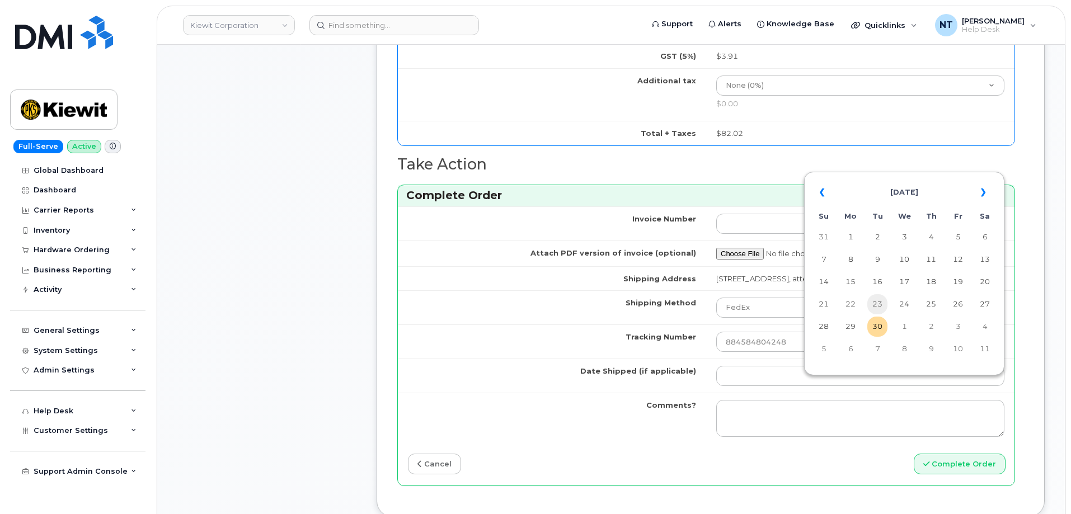
click at [882, 303] on td "23" at bounding box center [877, 304] width 20 height 20
type input "2025-09-23"
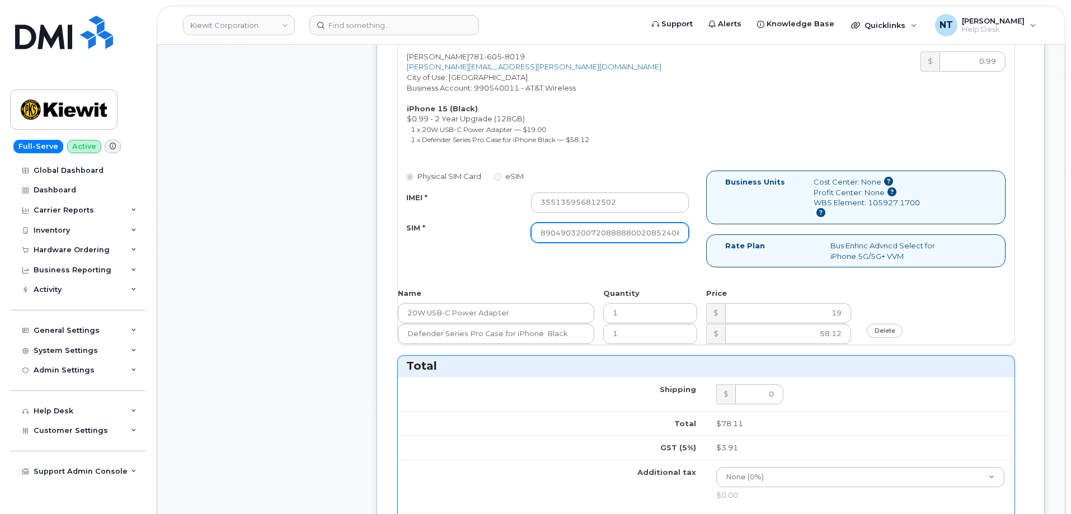
scroll to position [0, 22]
drag, startPoint x: 640, startPoint y: 238, endPoint x: 727, endPoint y: 238, distance: 87.3
click at [727, 238] on div "Physical SIM Card eSIM IMEI * 355135956812502 SIM * 890490320072088888002085240…" at bounding box center [706, 224] width 617 height 107
click at [285, 266] on div "Comments Leave Comment" at bounding box center [266, 319] width 179 height 1211
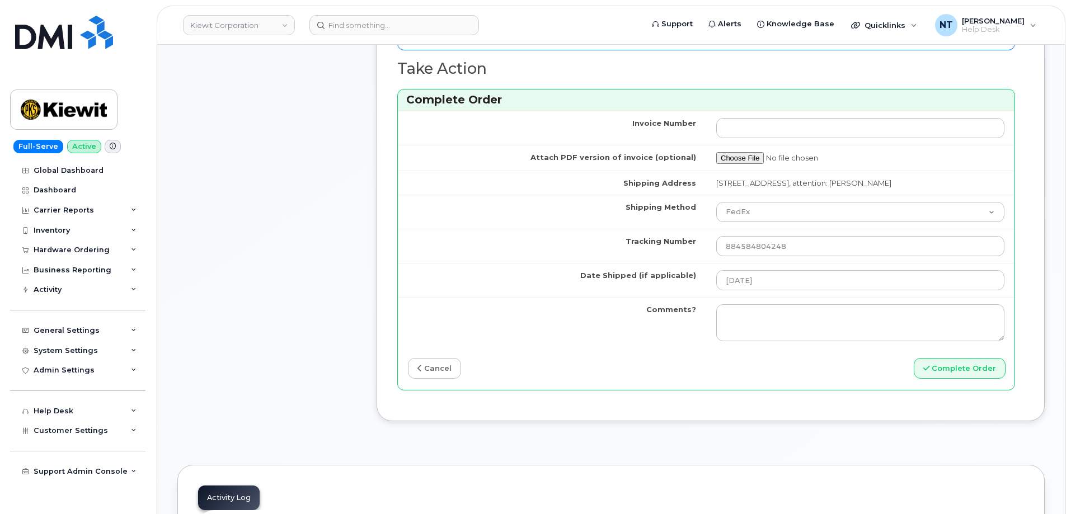
scroll to position [1007, 0]
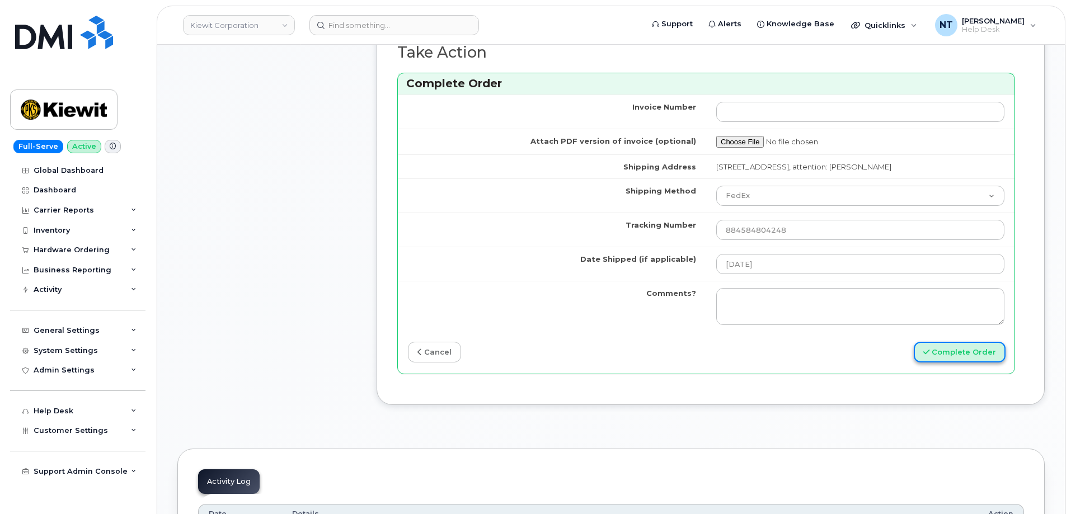
click at [952, 363] on button "Complete Order" at bounding box center [960, 352] width 92 height 21
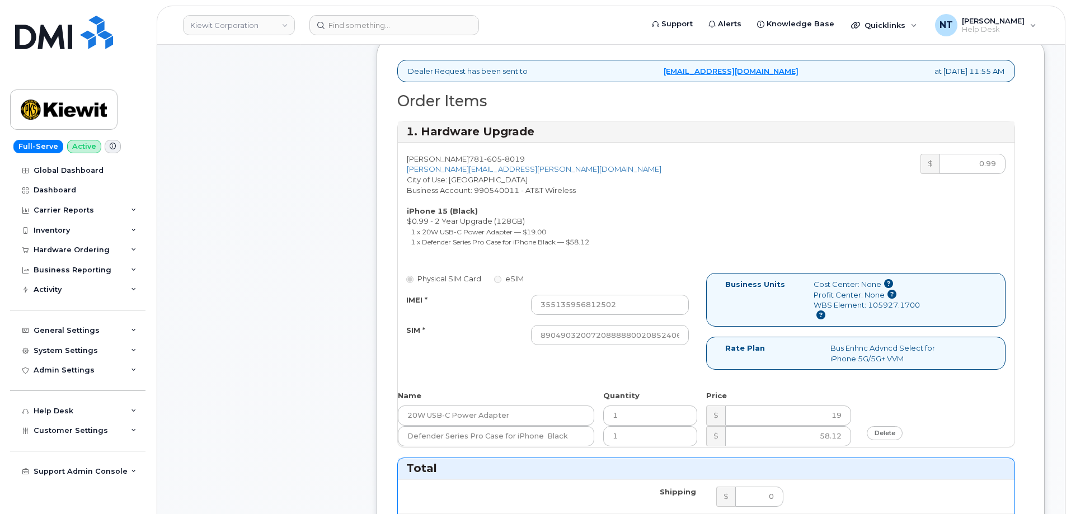
scroll to position [336, 0]
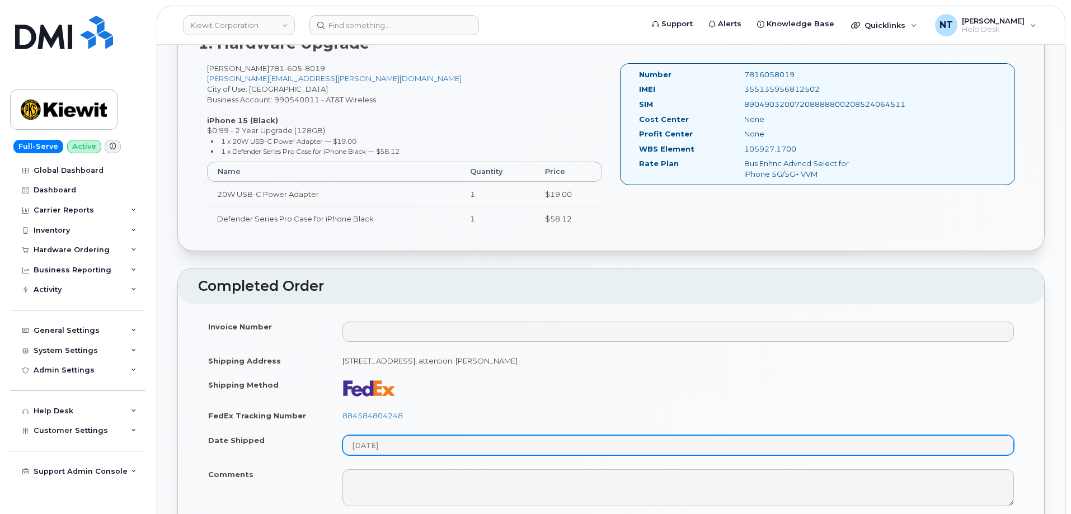
scroll to position [560, 0]
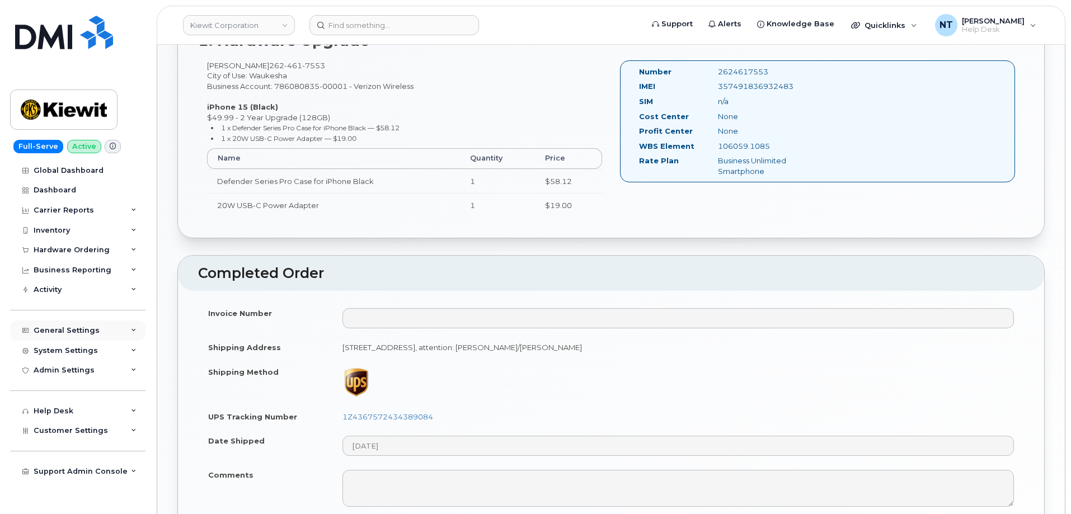
scroll to position [449, 0]
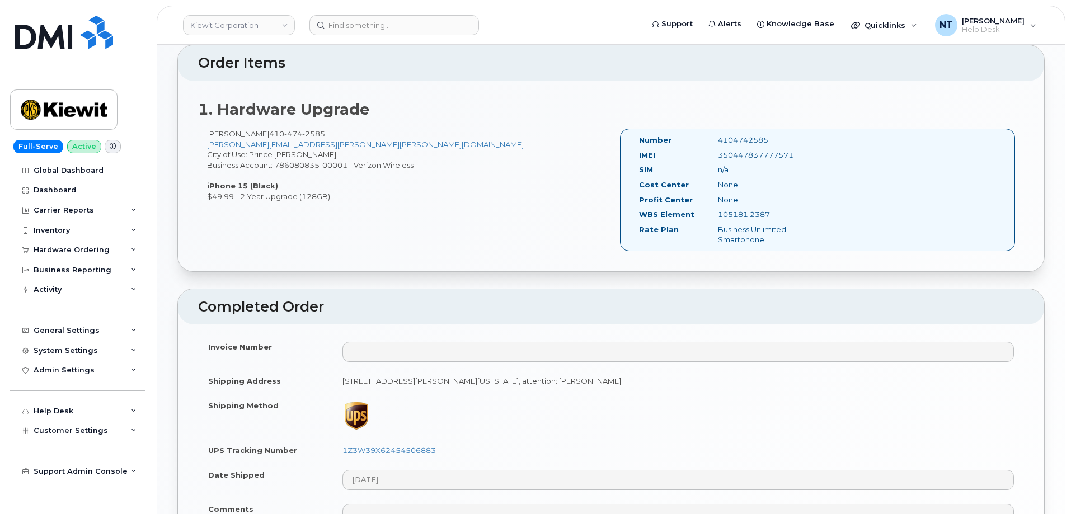
scroll to position [561, 0]
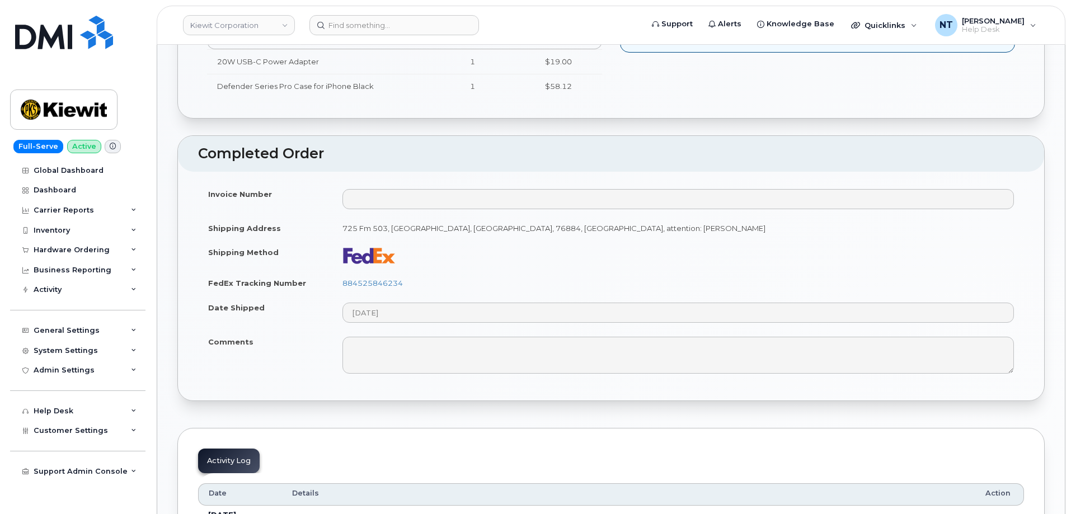
scroll to position [504, 0]
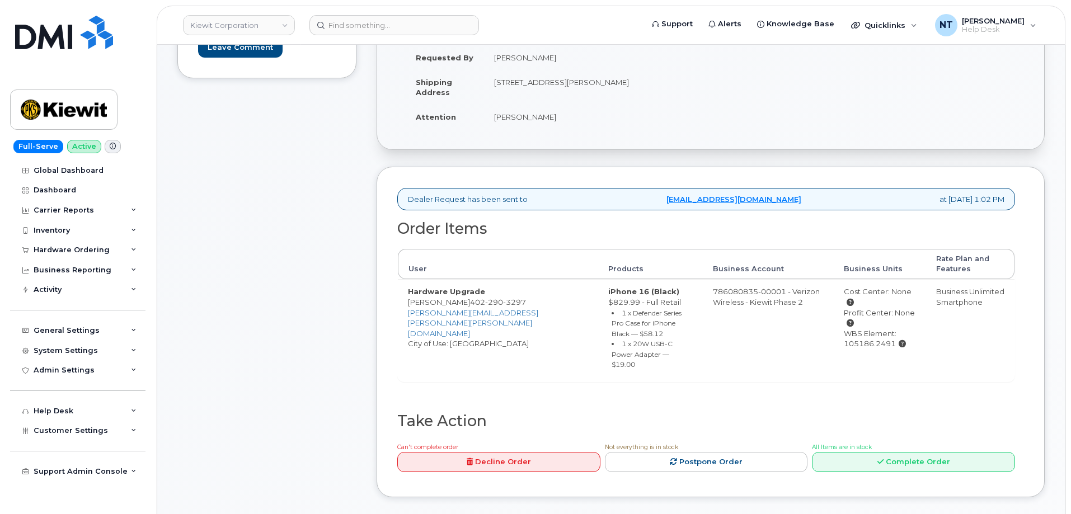
scroll to position [280, 0]
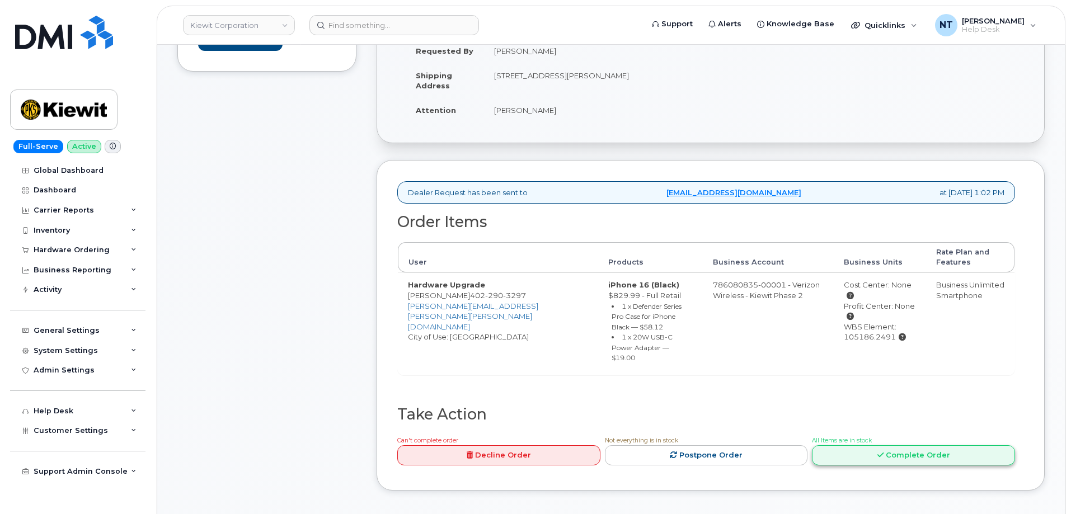
click at [880, 452] on icon at bounding box center [880, 455] width 6 height 7
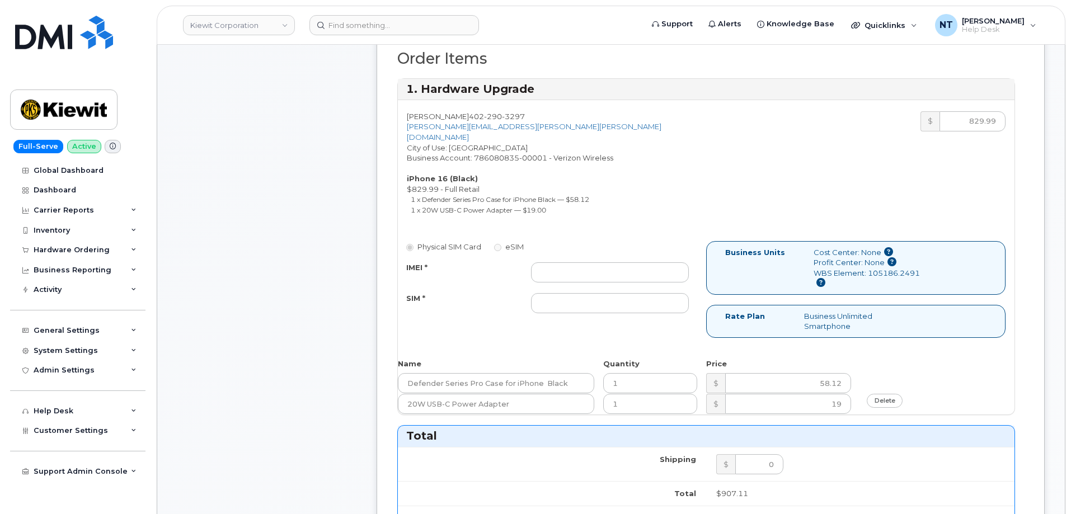
scroll to position [448, 0]
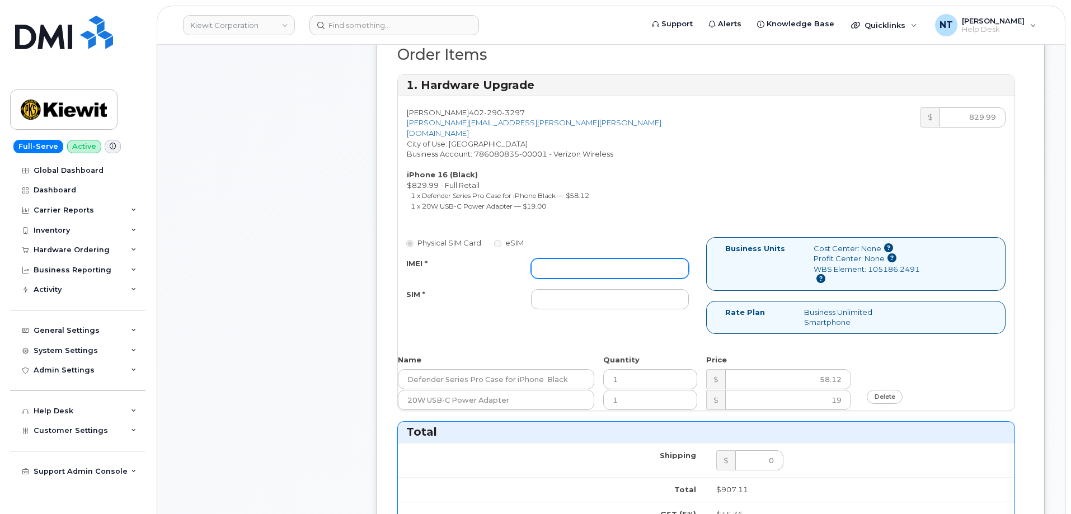
click at [599, 263] on input "IMEI *" at bounding box center [610, 269] width 158 height 20
paste input "356422162235887"
type input "356422162235887"
click at [556, 290] on input "SIM *" at bounding box center [610, 299] width 158 height 20
type input "n/a"
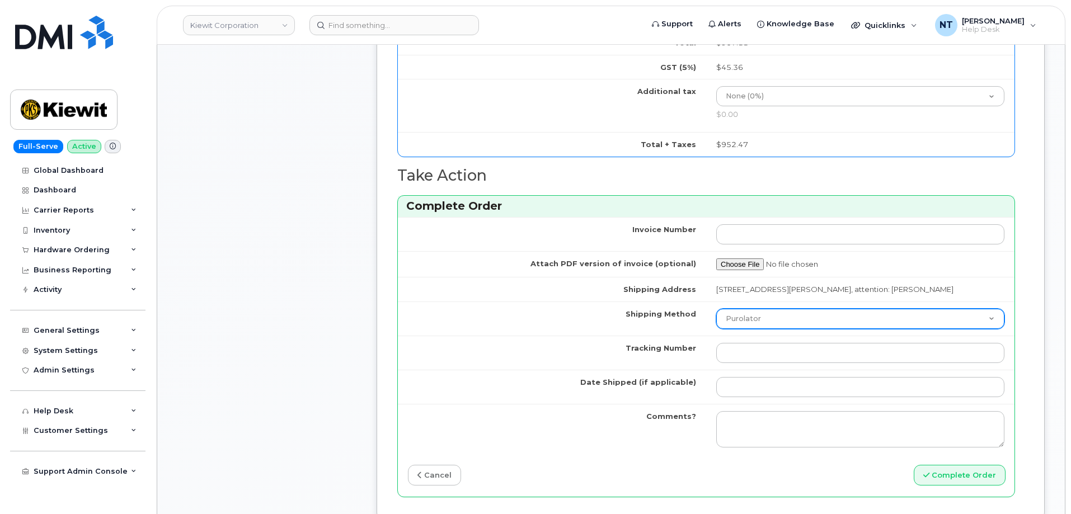
scroll to position [895, 0]
click at [748, 309] on select "Purolator UPS FedEx Canada Post Courier Other Drop Off Pick Up" at bounding box center [860, 318] width 288 height 20
click at [716, 308] on select "Purolator UPS FedEx Canada Post Courier Other Drop Off Pick Up" at bounding box center [860, 318] width 288 height 20
drag, startPoint x: 758, startPoint y: 308, endPoint x: 762, endPoint y: 314, distance: 8.1
click at [758, 308] on select "Purolator UPS FedEx Canada Post Courier Other Drop Off Pick Up" at bounding box center [860, 318] width 288 height 20
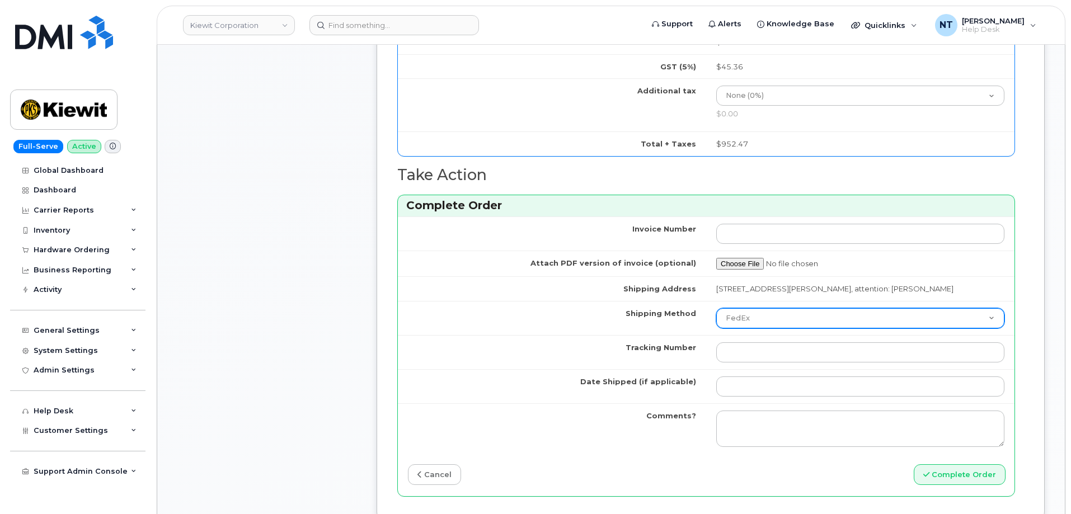
select select "UPS"
click at [716, 308] on select "Purolator UPS FedEx Canada Post Courier Other Drop Off Pick Up" at bounding box center [860, 318] width 288 height 20
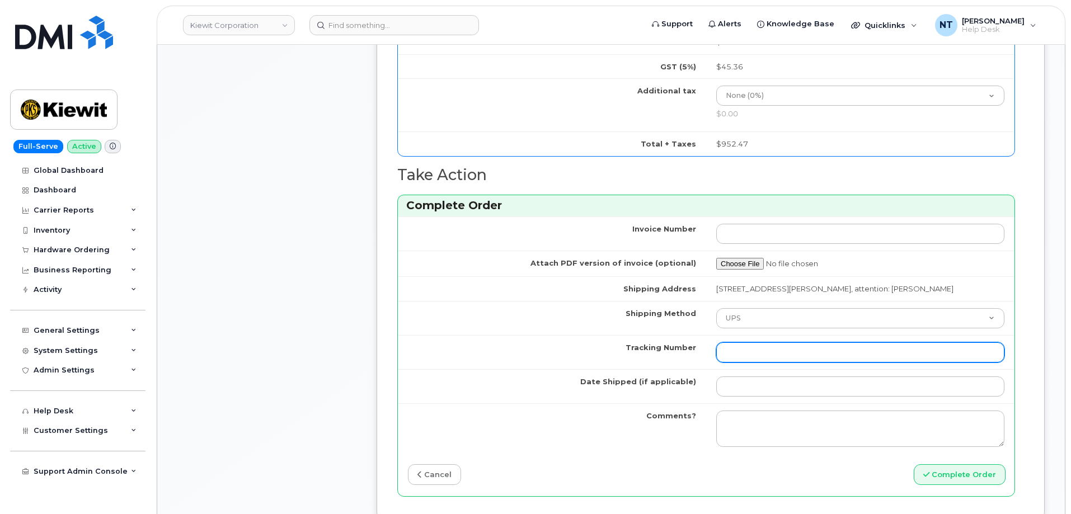
click at [745, 349] on input "Tracking Number" at bounding box center [860, 352] width 288 height 20
paste input "1ZK5847H4221397445"
type input "1ZK5847H4221397445"
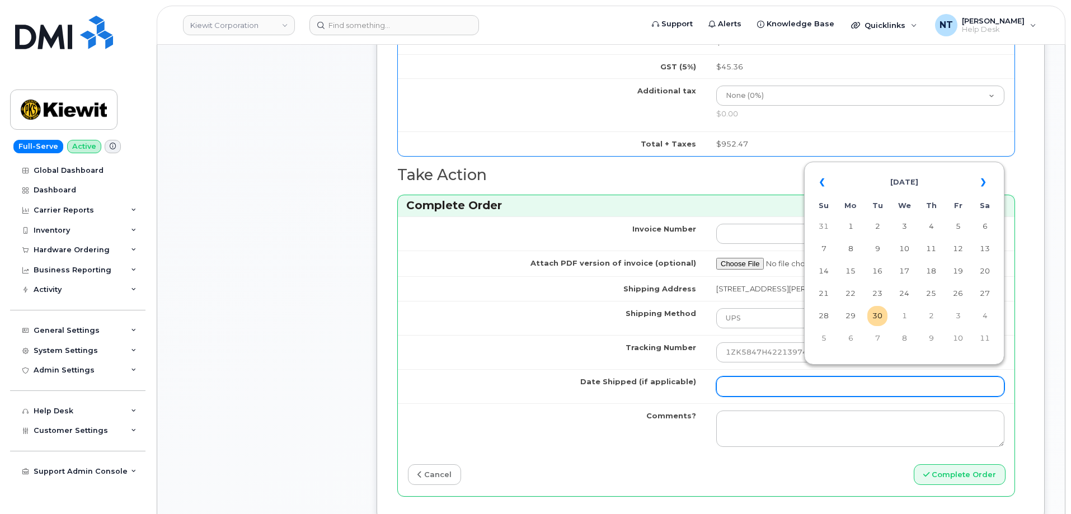
click at [782, 377] on input "Date Shipped (if applicable)" at bounding box center [860, 387] width 288 height 20
click at [980, 292] on td "27" at bounding box center [985, 294] width 20 height 20
type input "2025-09-27"
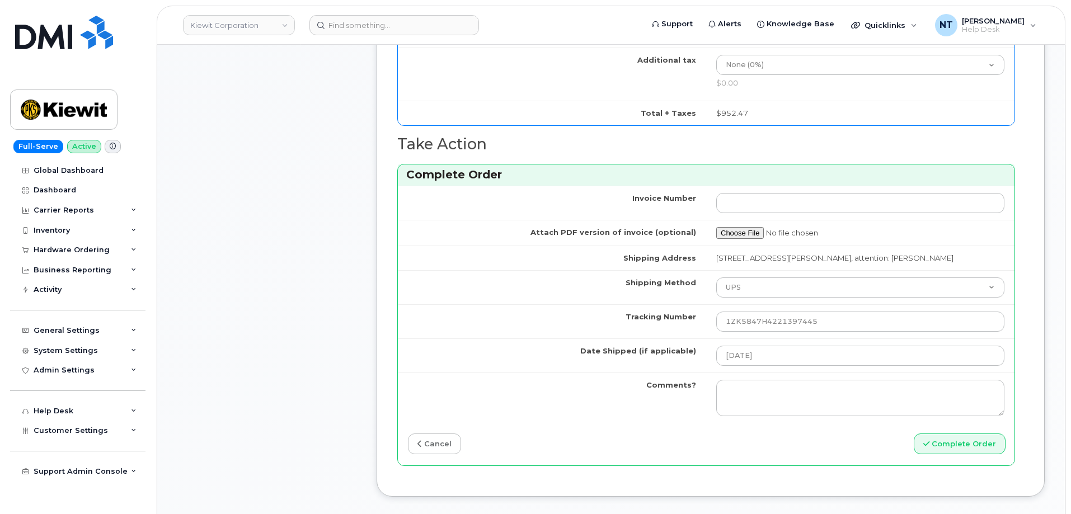
scroll to position [1063, 0]
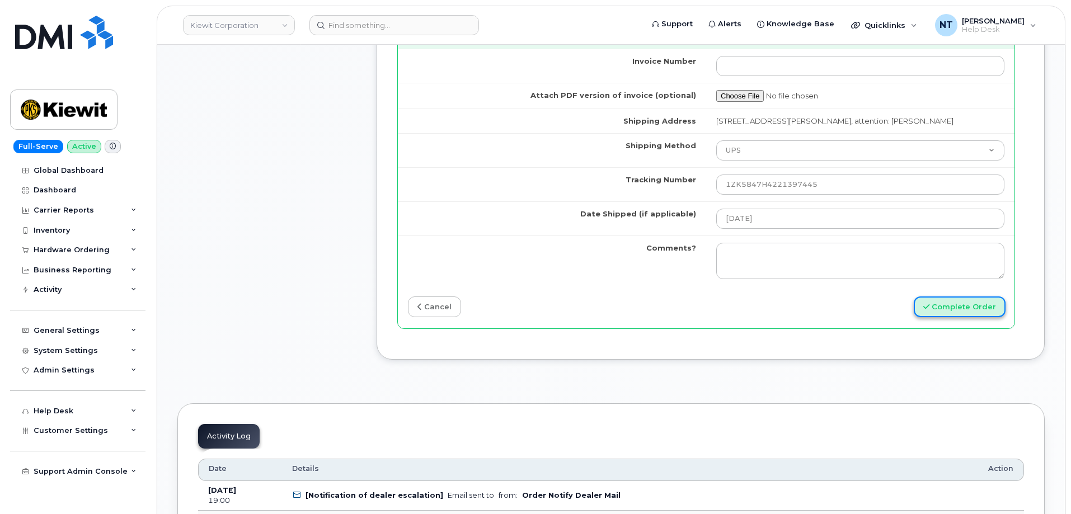
click at [963, 297] on button "Complete Order" at bounding box center [960, 307] width 92 height 21
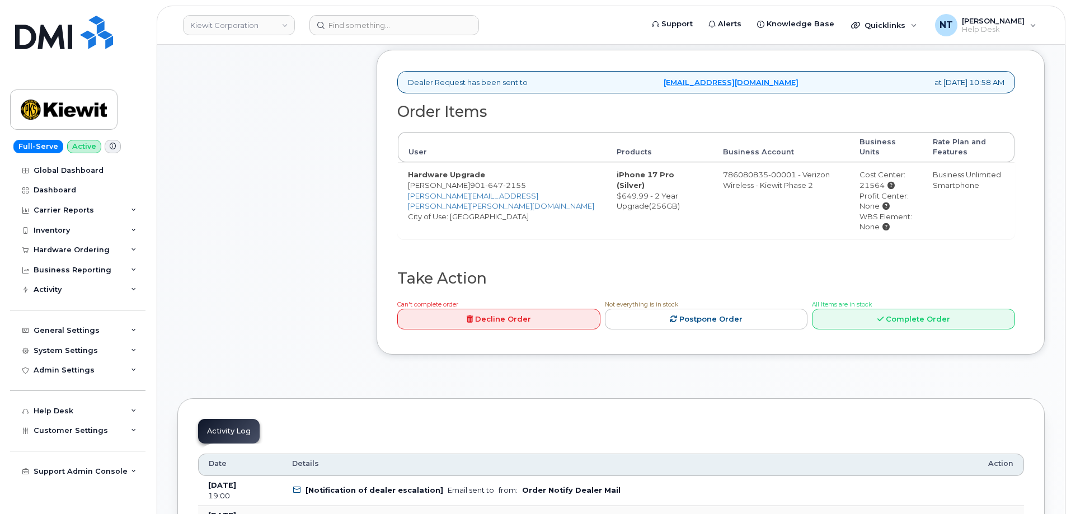
scroll to position [392, 0]
click at [886, 307] on link "Complete Order" at bounding box center [913, 317] width 203 height 21
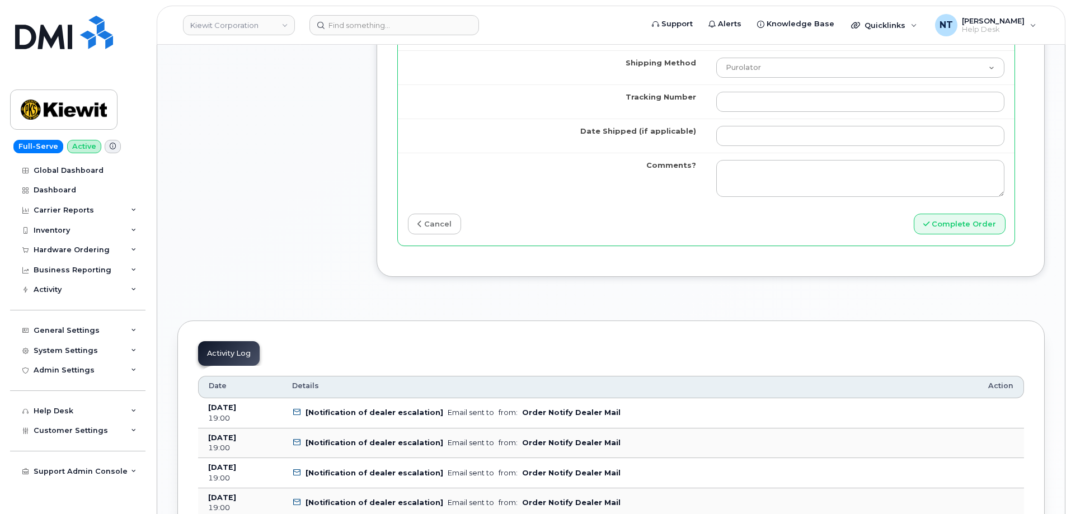
scroll to position [895, 0]
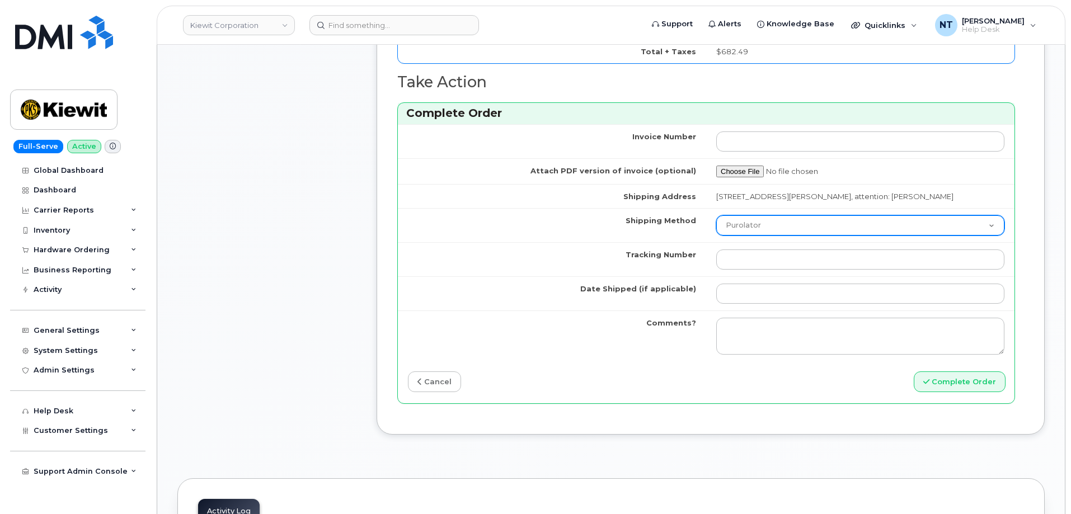
click at [759, 236] on select "Purolator UPS FedEx Canada Post Courier Other Drop Off Pick Up" at bounding box center [860, 225] width 288 height 20
select select "FedEx"
click at [716, 226] on select "Purolator UPS FedEx Canada Post Courier Other Drop Off Pick Up" at bounding box center [860, 225] width 288 height 20
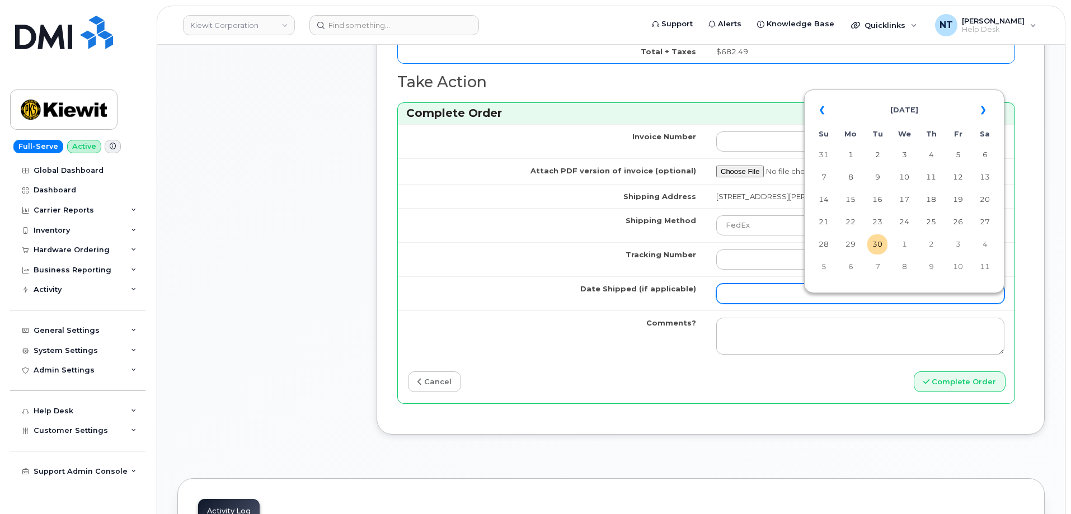
click at [774, 304] on input "Date Shipped (if applicable)" at bounding box center [860, 294] width 288 height 20
click at [881, 242] on td "30" at bounding box center [877, 244] width 20 height 20
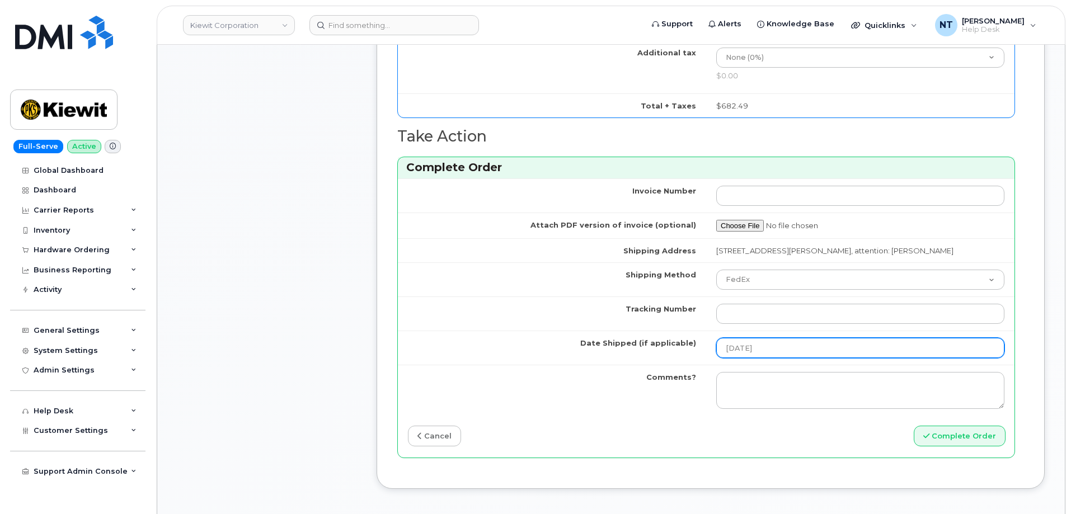
scroll to position [839, 0]
click at [766, 360] on input "[DATE]" at bounding box center [860, 350] width 288 height 20
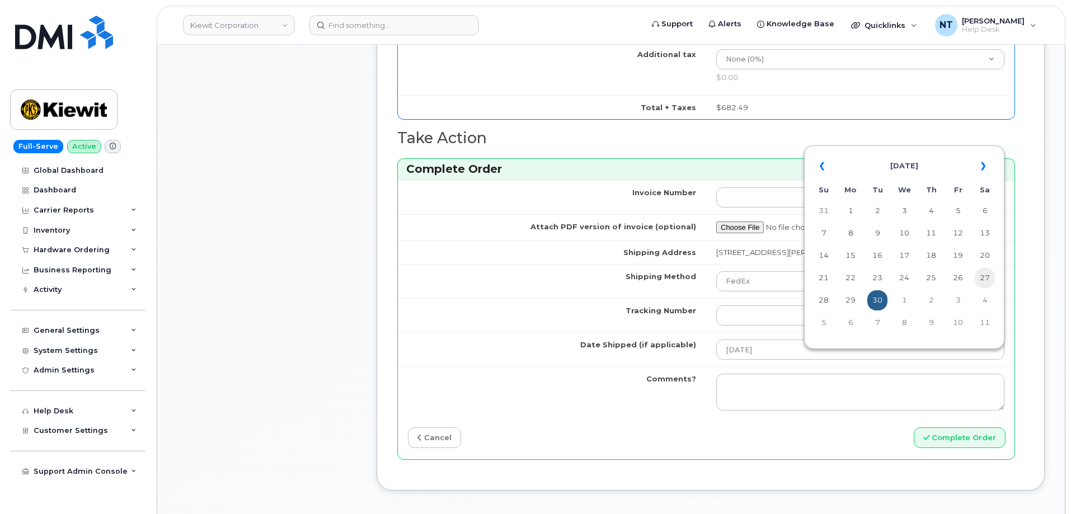
click at [987, 279] on td "27" at bounding box center [985, 278] width 20 height 20
type input "[DATE]"
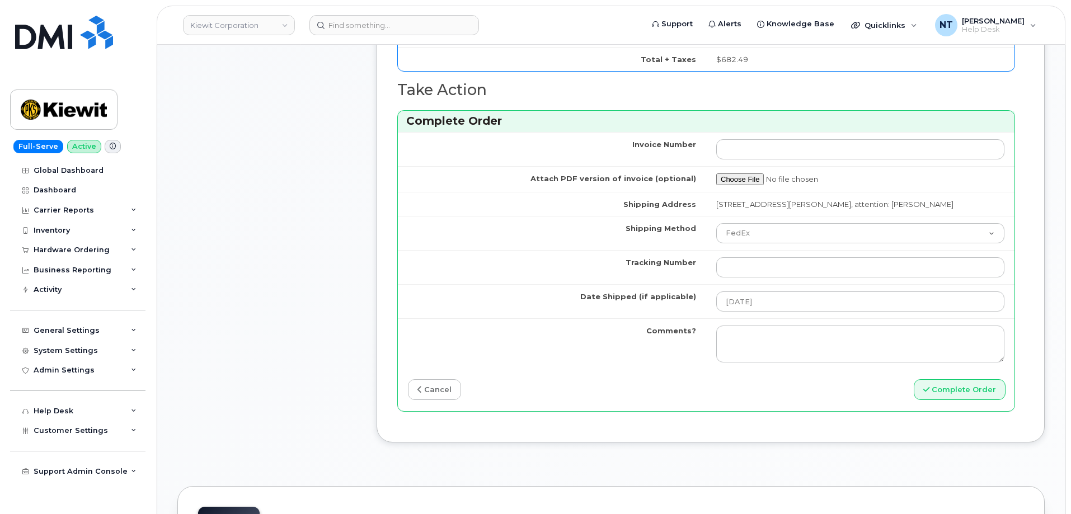
scroll to position [1063, 0]
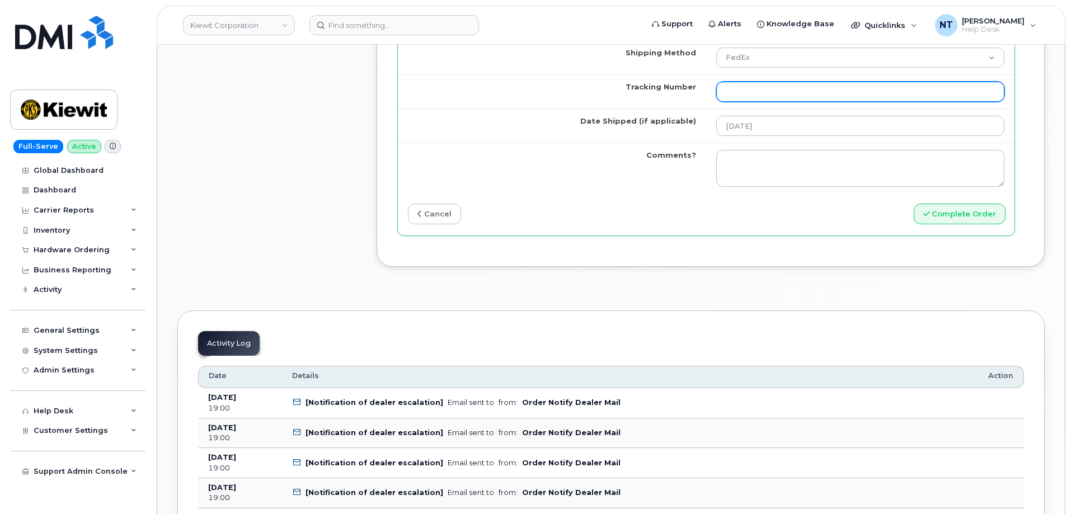
click at [797, 102] on input "Tracking Number" at bounding box center [860, 92] width 288 height 20
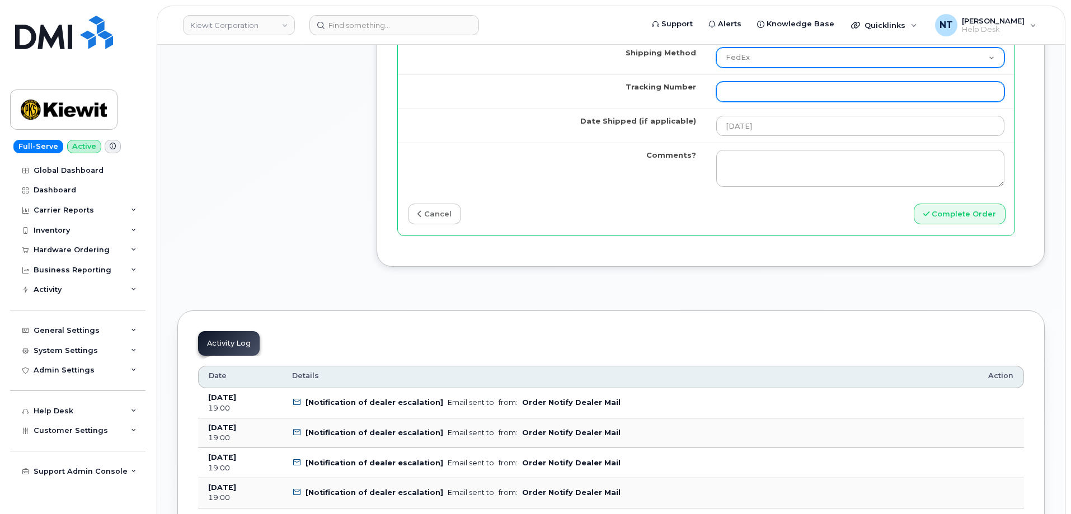
paste input "1Z4367572934443881"
type input "1Z4367572934443881"
click at [768, 68] on select "Purolator UPS FedEx Canada Post Courier Other Drop Off Pick Up" at bounding box center [860, 58] width 288 height 20
select select "UPS"
click at [716, 58] on select "Purolator UPS FedEx Canada Post Courier Other Drop Off Pick Up" at bounding box center [860, 58] width 288 height 20
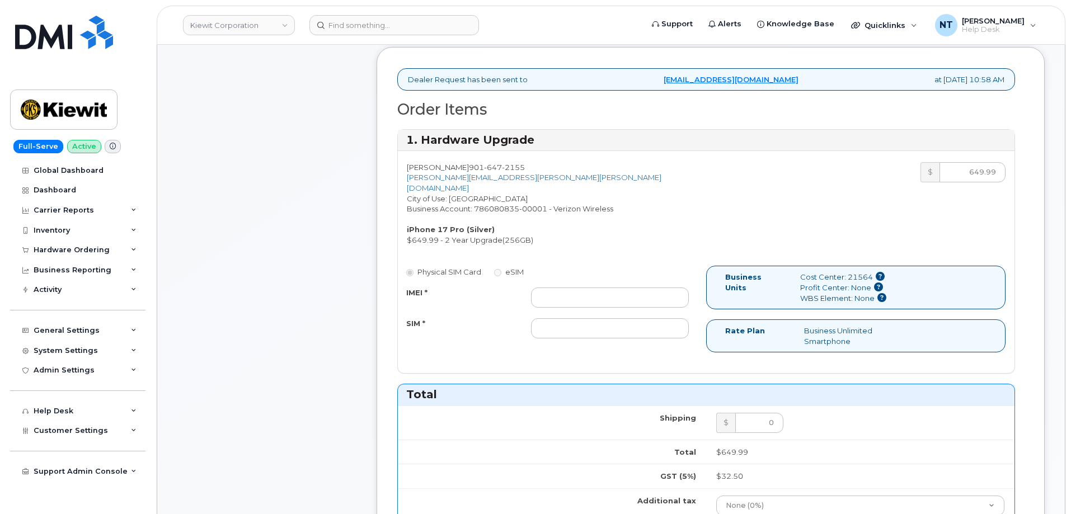
scroll to position [392, 0]
click at [641, 291] on input "IMEI *" at bounding box center [610, 299] width 158 height 20
paste input "359724852348772"
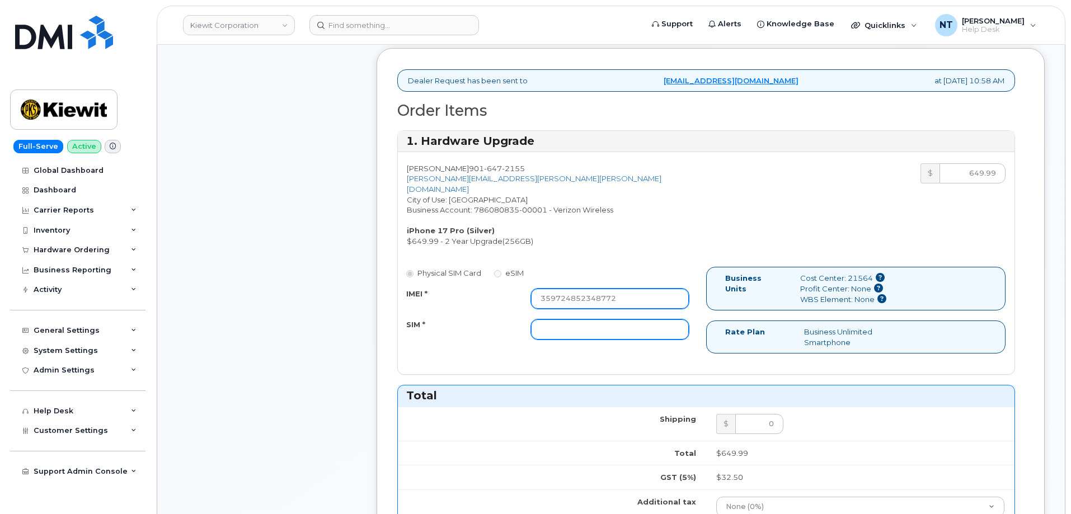
type input "359724852348772"
click at [580, 320] on input "SIM *" at bounding box center [610, 330] width 158 height 20
type input "n/a"
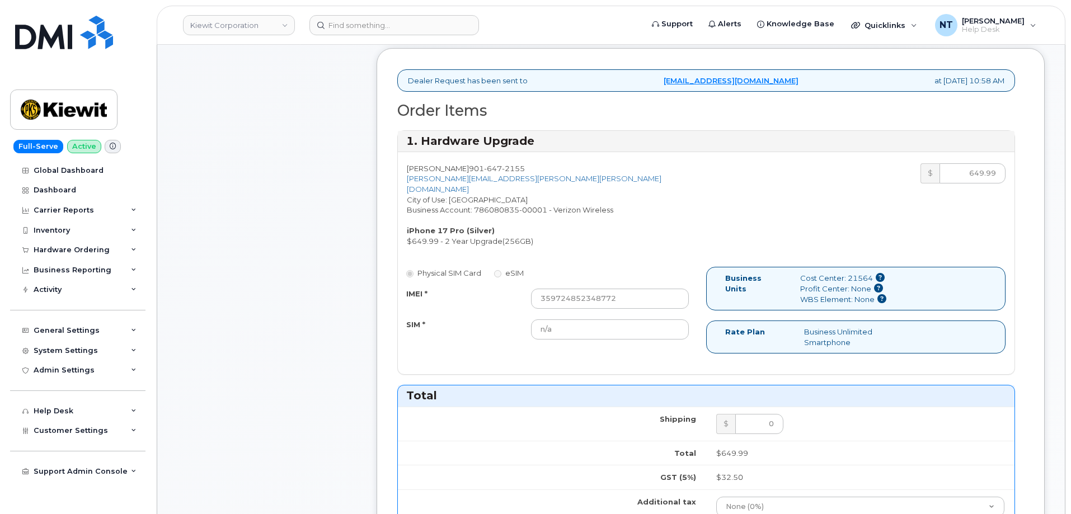
click at [309, 313] on div "Comments Leave Comment" at bounding box center [266, 390] width 179 height 1129
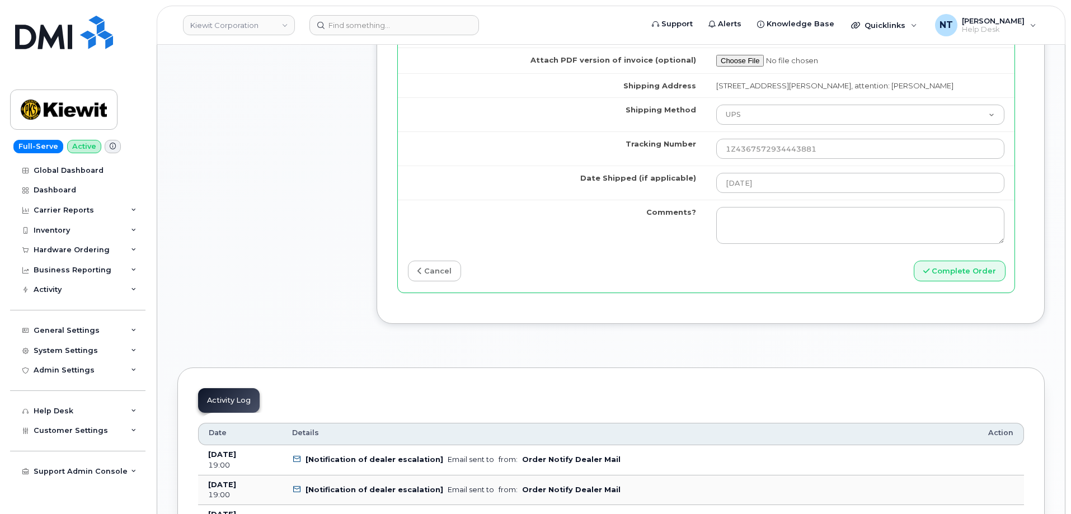
scroll to position [1007, 0]
drag, startPoint x: 945, startPoint y: 284, endPoint x: 312, endPoint y: 118, distance: 654.9
click at [942, 280] on button "Complete Order" at bounding box center [960, 270] width 92 height 21
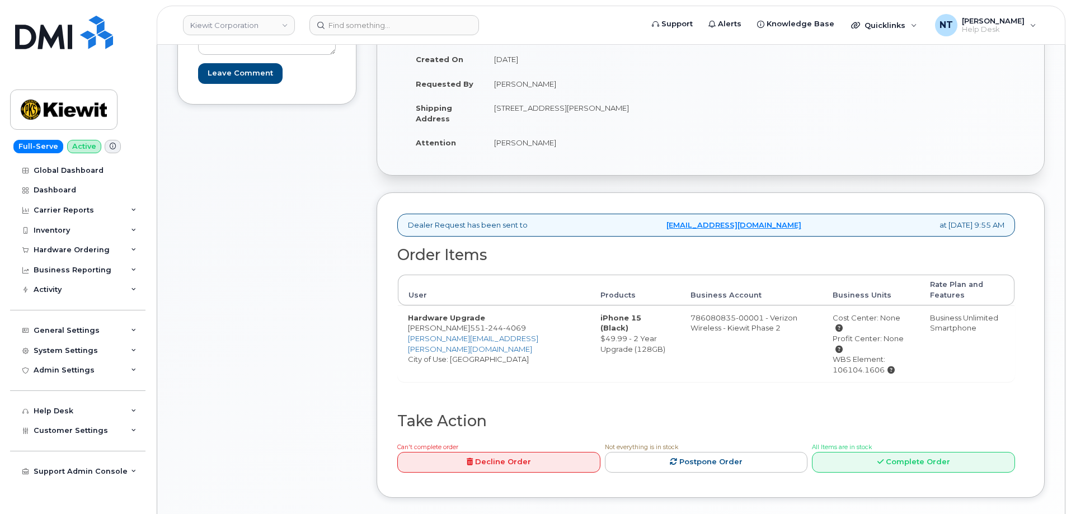
scroll to position [337, 0]
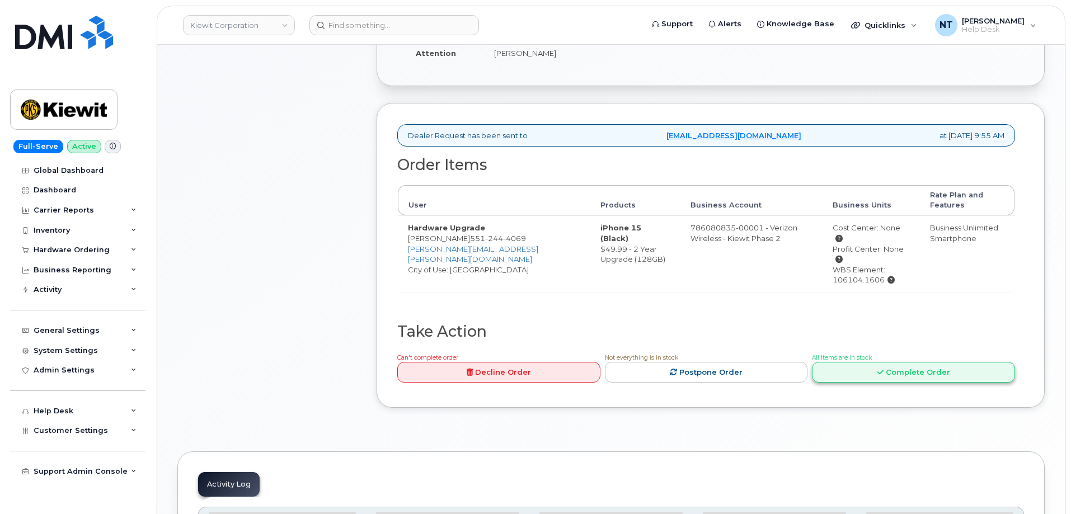
click at [880, 369] on icon at bounding box center [880, 372] width 6 height 7
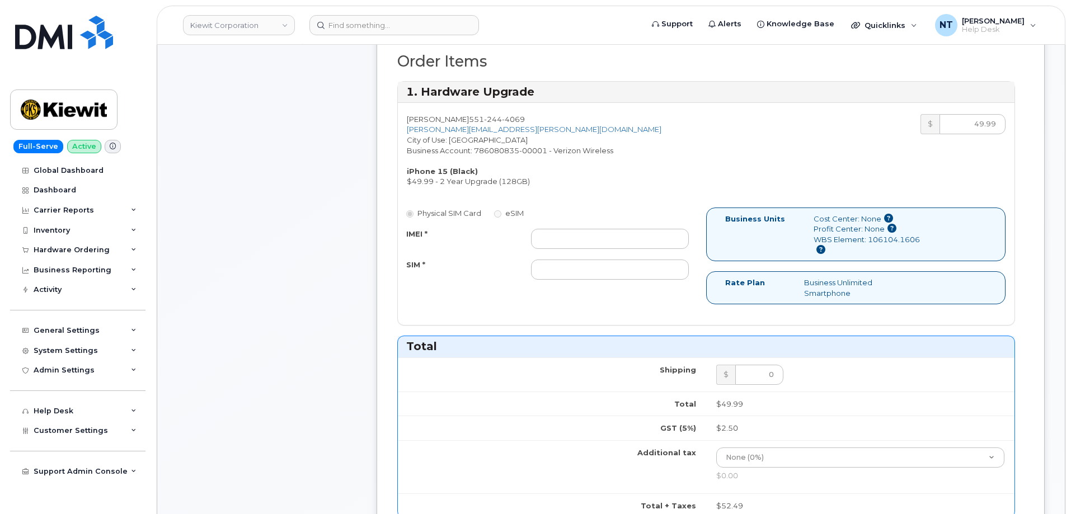
scroll to position [449, 0]
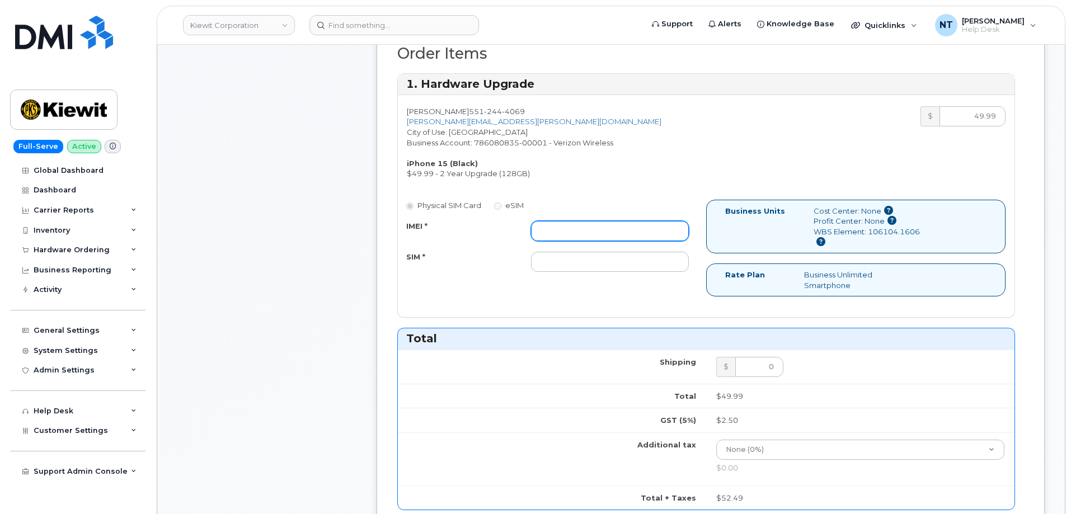
click at [575, 231] on input "IMEI *" at bounding box center [610, 231] width 158 height 20
paste input "357491835199662"
type input "357491835199662"
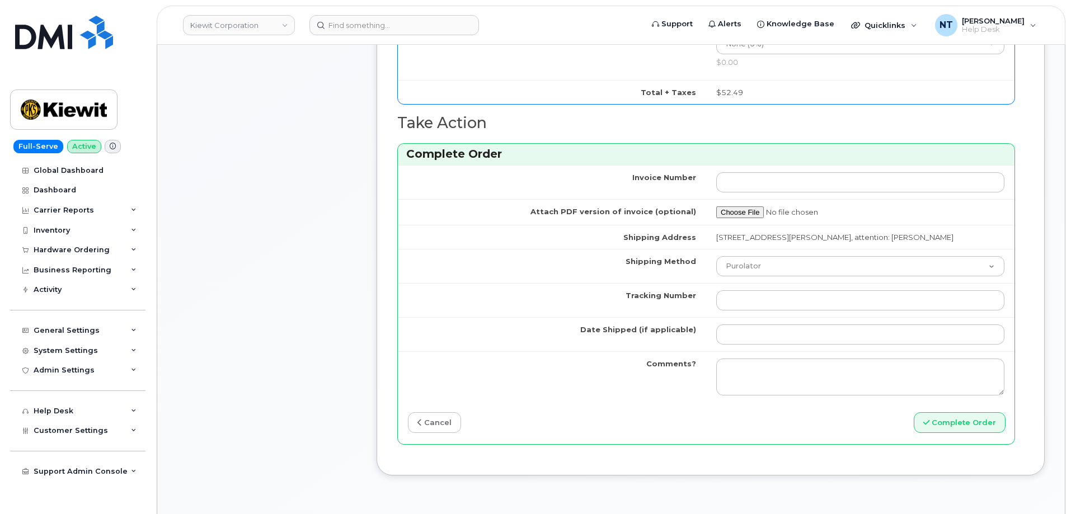
scroll to position [952, 0]
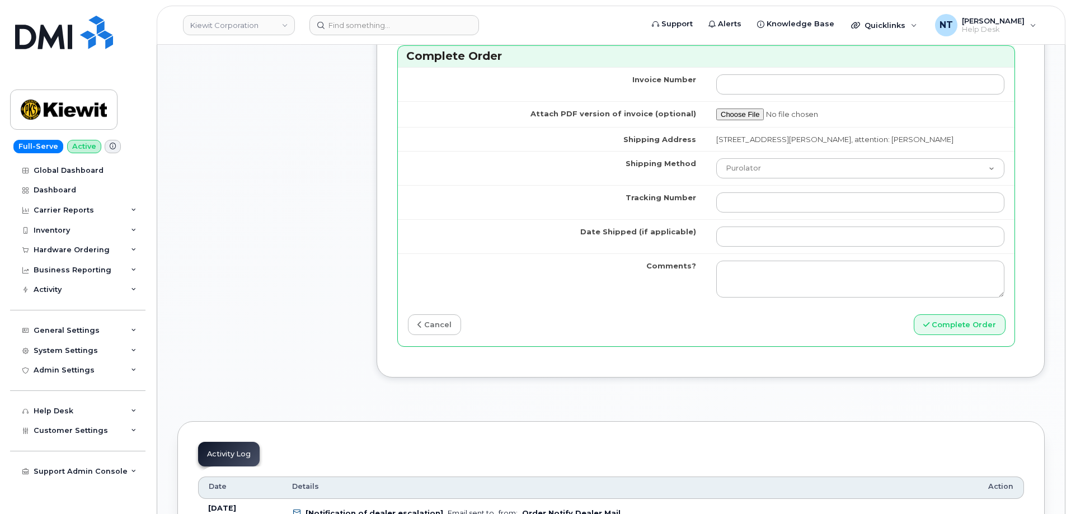
click at [769, 216] on td at bounding box center [860, 202] width 308 height 34
click at [767, 205] on input "Tracking Number" at bounding box center [860, 202] width 288 height 20
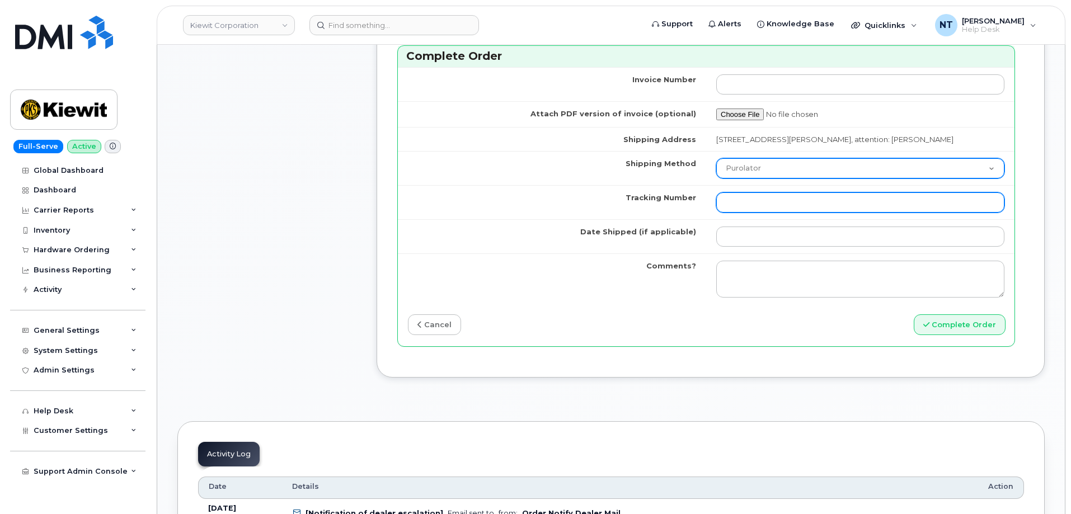
paste input "1ZHF12012917171803"
type input "1ZHF12012917171803"
click at [766, 168] on select "Purolator UPS FedEx Canada Post Courier Other Drop Off Pick Up" at bounding box center [860, 168] width 288 height 20
select select "UPS"
click at [716, 158] on select "Purolator UPS FedEx Canada Post Courier Other Drop Off Pick Up" at bounding box center [860, 168] width 288 height 20
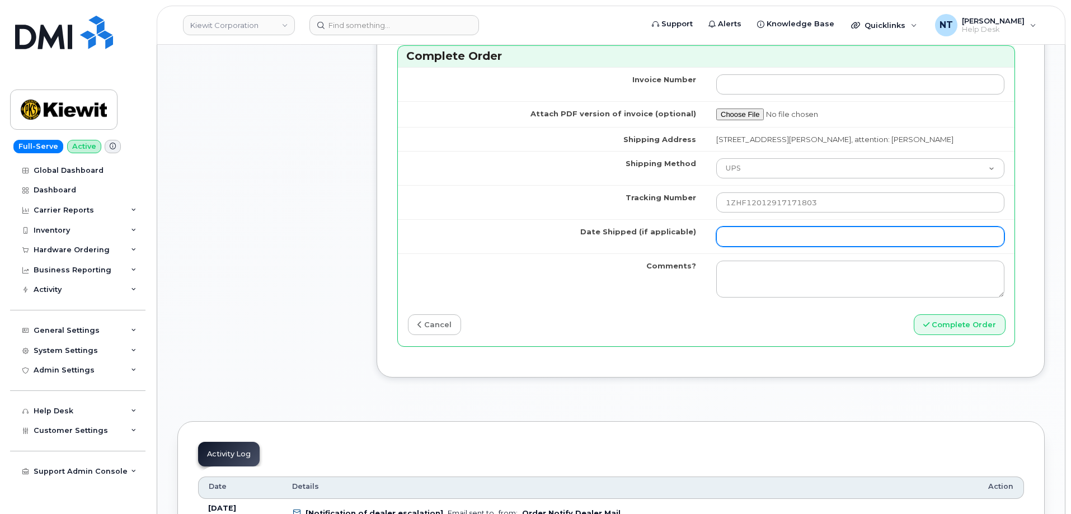
click at [748, 228] on input "Date Shipped (if applicable)" at bounding box center [860, 237] width 288 height 20
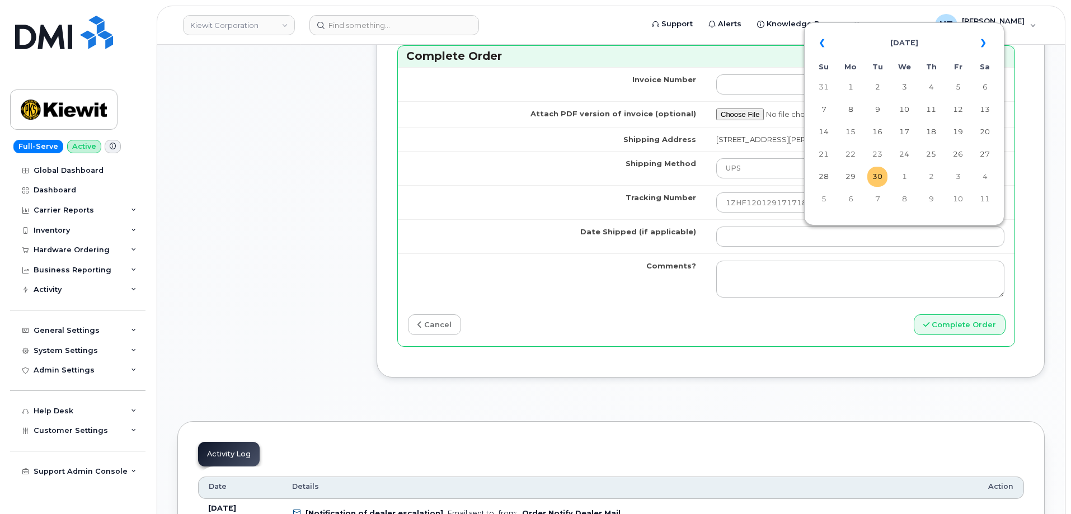
click at [879, 178] on td "30" at bounding box center [877, 177] width 20 height 20
click at [879, 178] on select "Purolator UPS FedEx Canada Post Courier Other Drop Off Pick Up" at bounding box center [860, 168] width 288 height 20
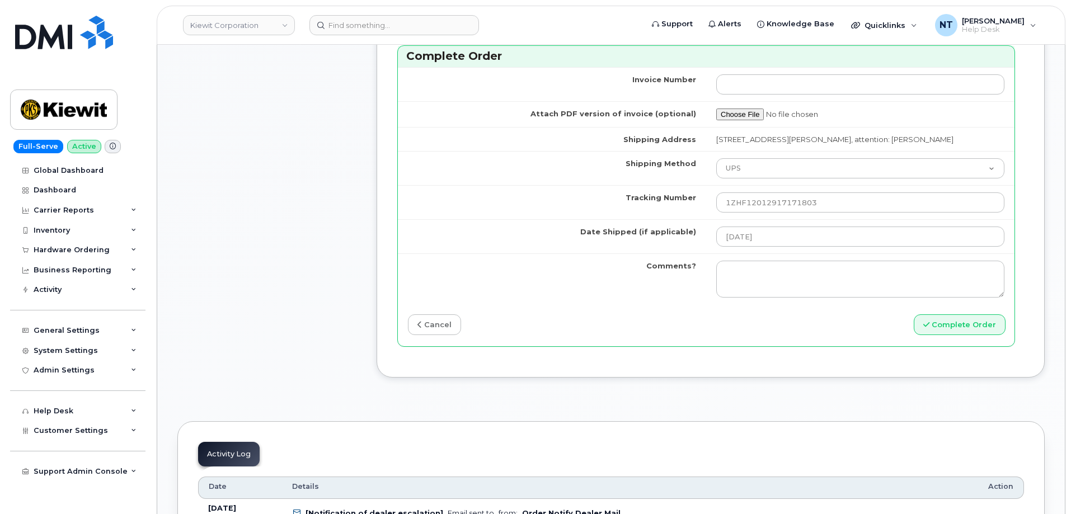
click at [431, 242] on td "Date Shipped (if applicable)" at bounding box center [552, 236] width 308 height 34
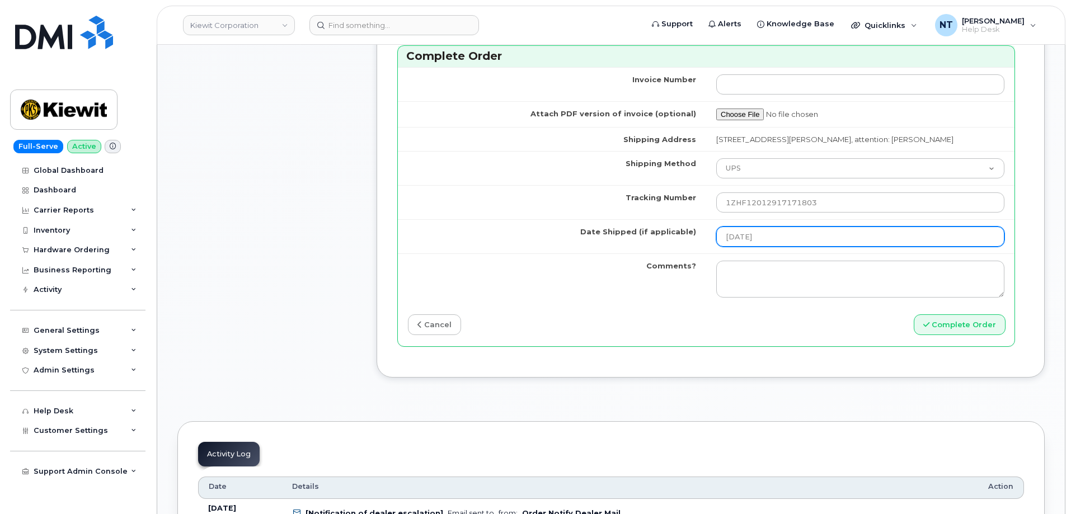
click at [807, 238] on input "2025-09-30" at bounding box center [860, 237] width 288 height 20
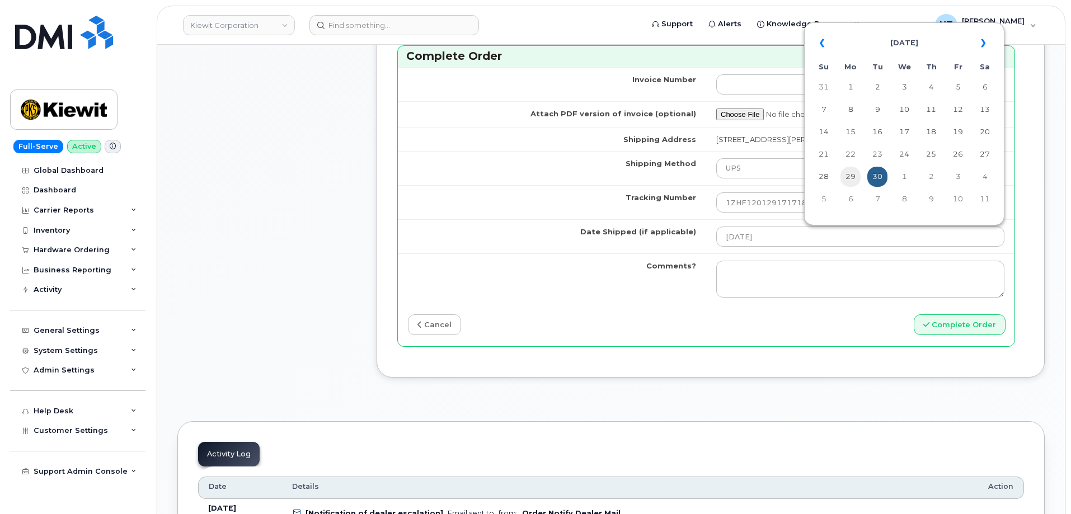
click at [851, 178] on td "29" at bounding box center [850, 177] width 20 height 20
type input "2025-09-29"
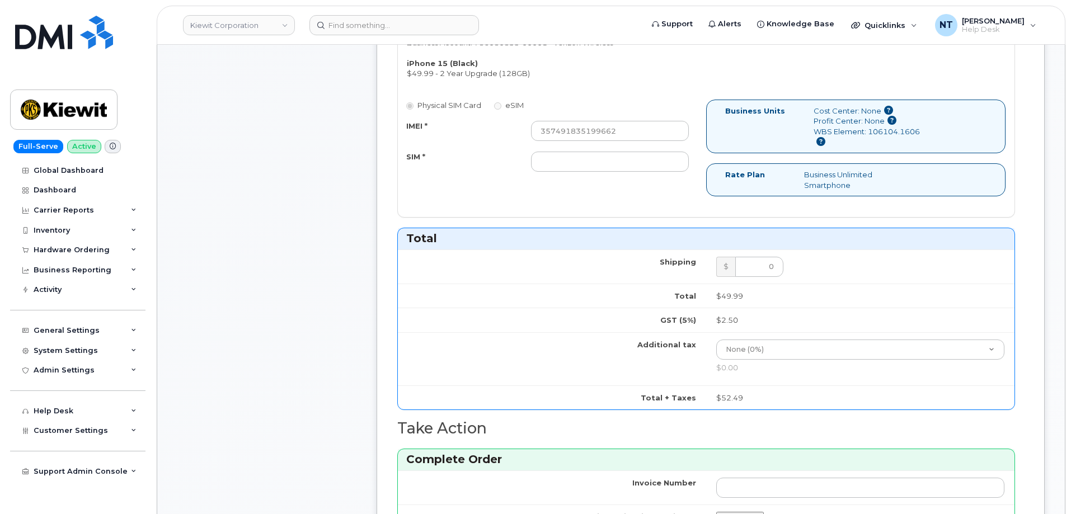
scroll to position [505, 0]
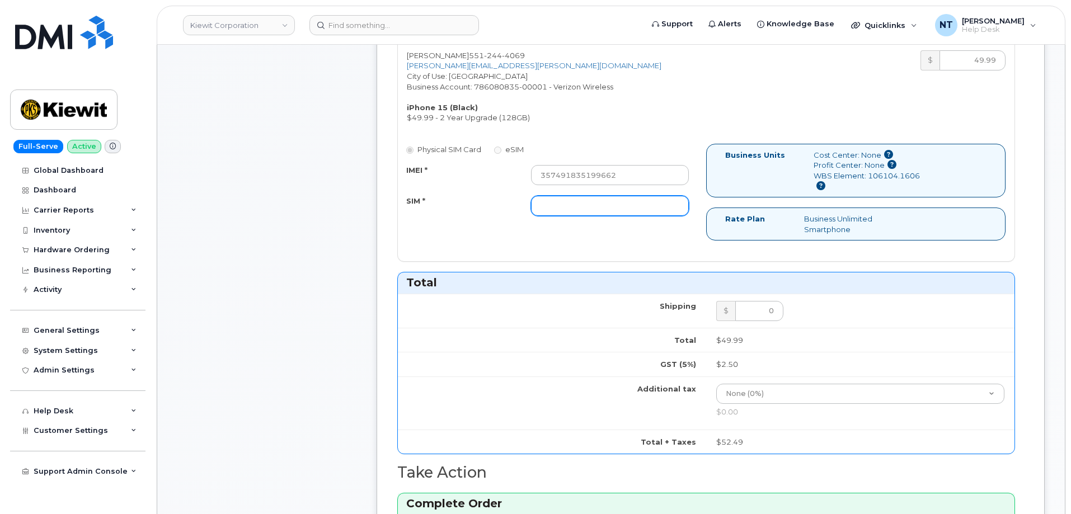
click at [565, 203] on input "SIM *" at bounding box center [610, 206] width 158 height 20
type input "n/a"
click at [350, 229] on div "Comments Leave Comment" at bounding box center [266, 277] width 179 height 1129
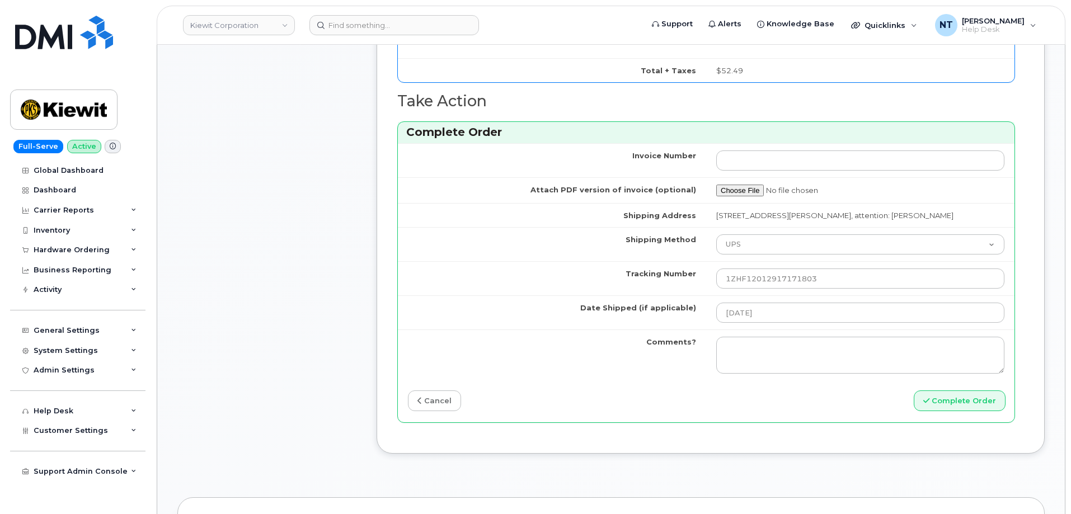
scroll to position [896, 0]
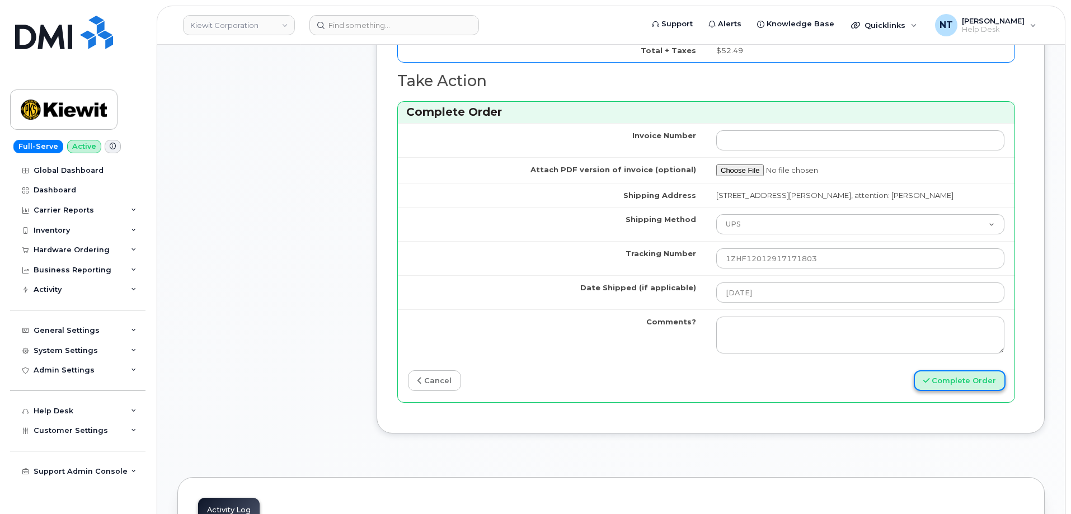
click at [943, 384] on button "Complete Order" at bounding box center [960, 380] width 92 height 21
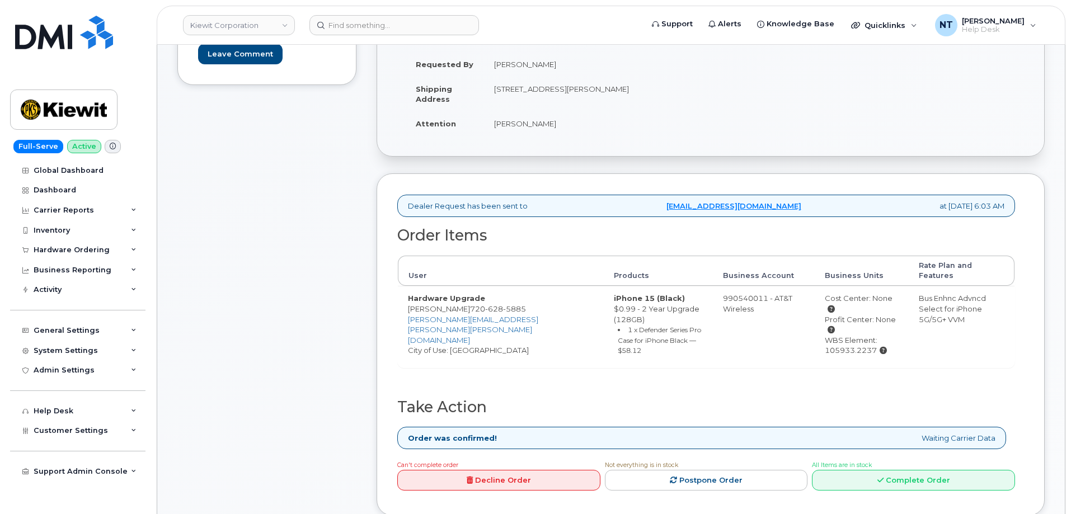
scroll to position [280, 0]
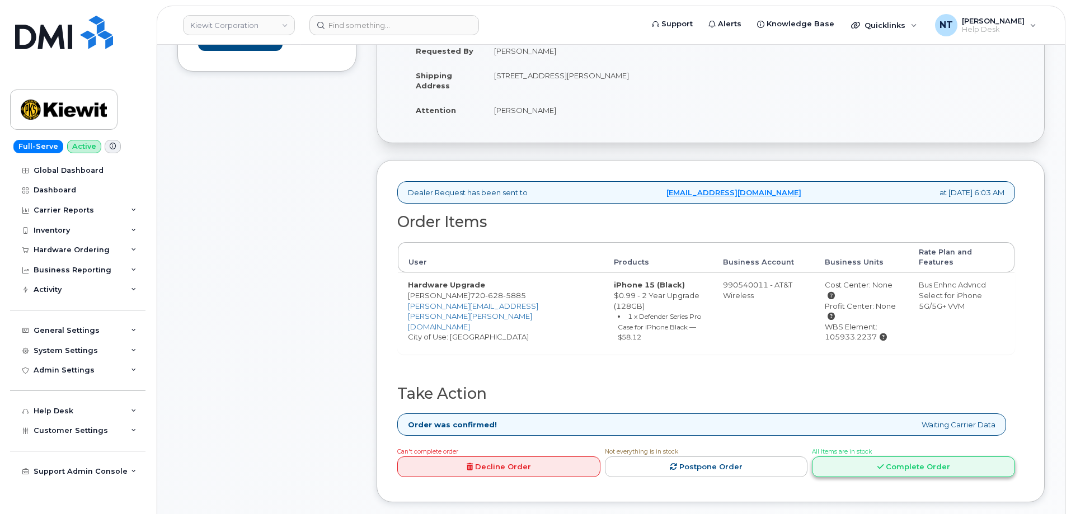
click at [904, 457] on link "Complete Order" at bounding box center [913, 467] width 203 height 21
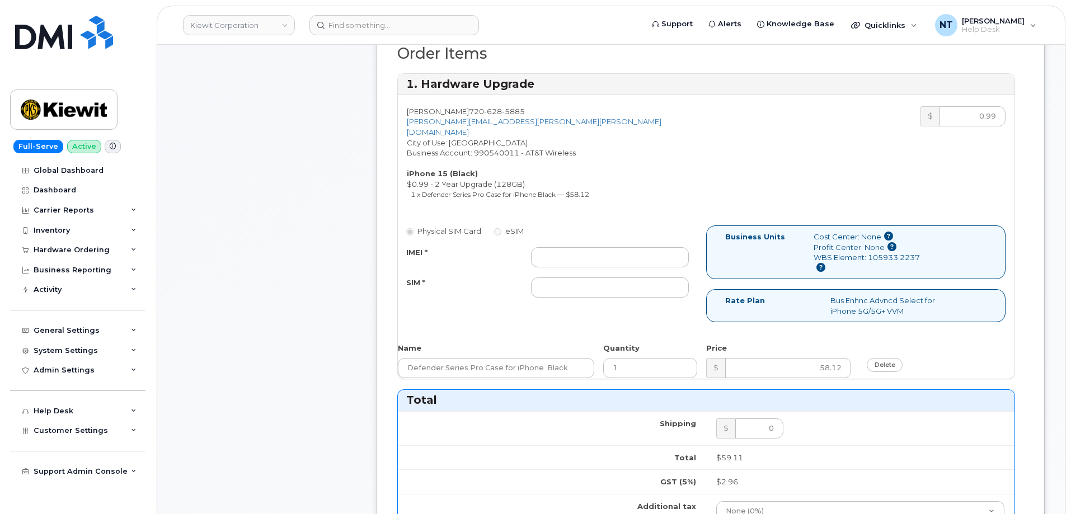
scroll to position [504, 0]
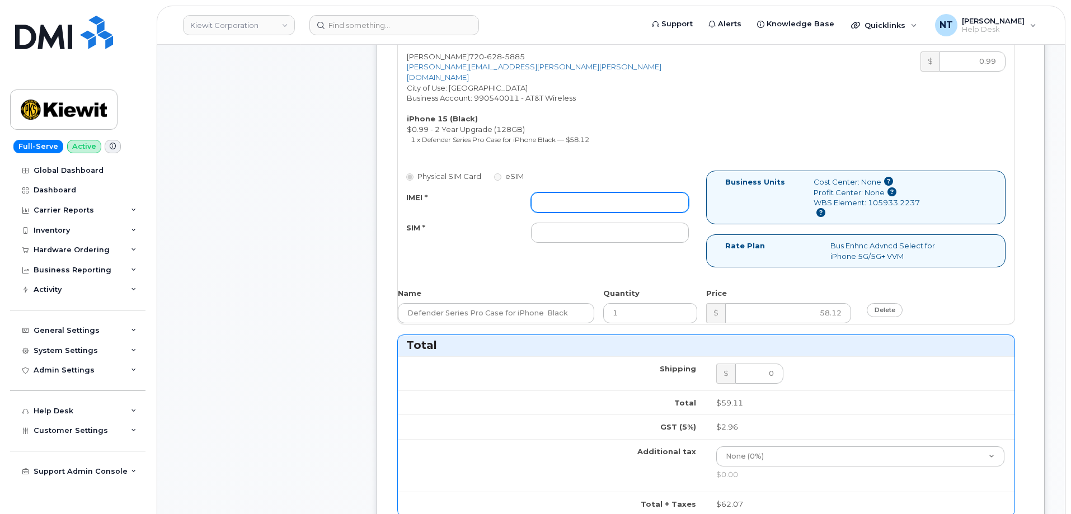
click at [577, 194] on input "IMEI *" at bounding box center [610, 202] width 158 height 20
paste input "355135956918754"
type input "355135956918754"
click at [576, 223] on input "SIM *" at bounding box center [610, 233] width 158 height 20
paste input "89049032007208888800208506339022"
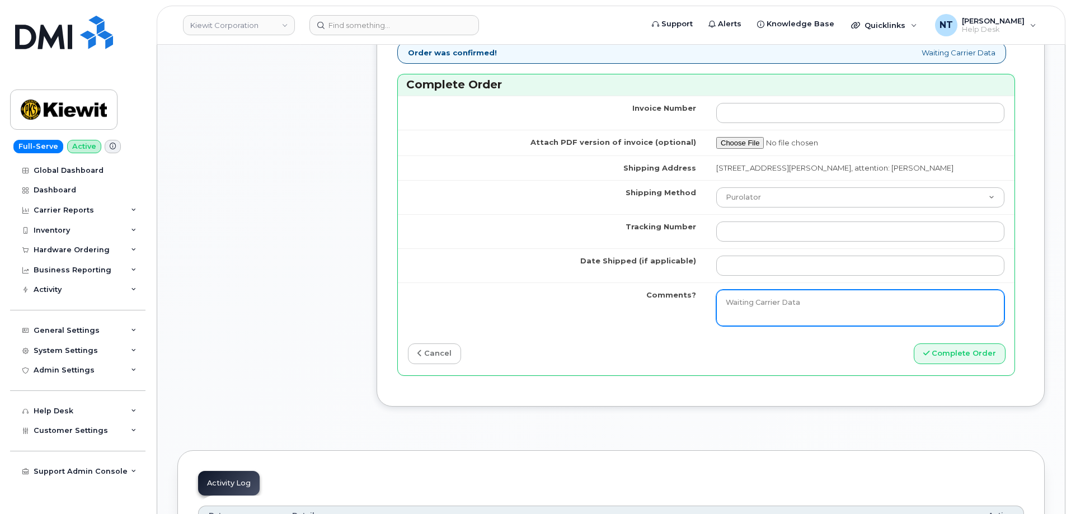
scroll to position [1007, 0]
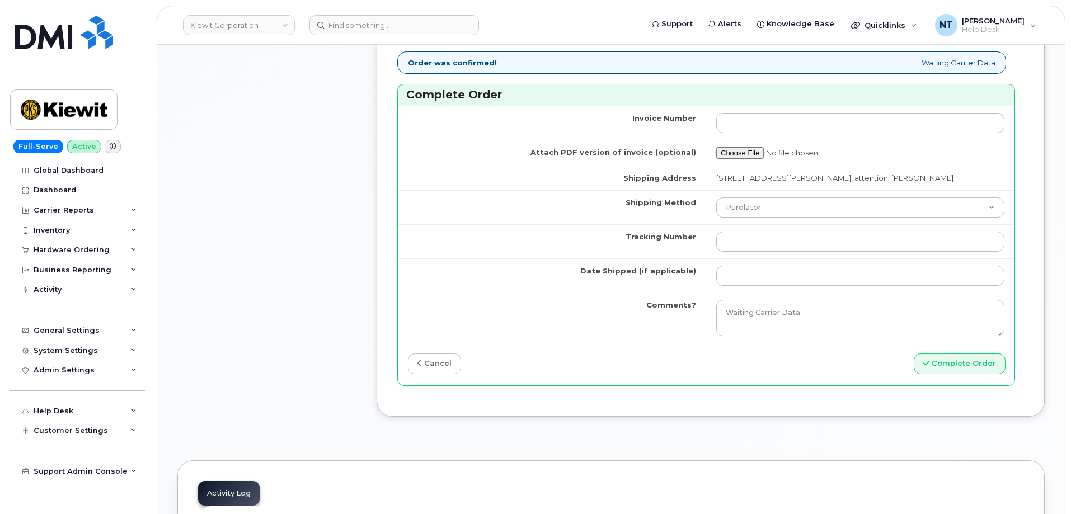
type input "89049032007208888800208506339022"
click at [767, 204] on select "Purolator UPS FedEx Canada Post Courier Other Drop Off Pick Up" at bounding box center [860, 208] width 288 height 20
select select "FedEx"
click at [716, 198] on select "Purolator UPS FedEx Canada Post Courier Other Drop Off Pick Up" at bounding box center [860, 208] width 288 height 20
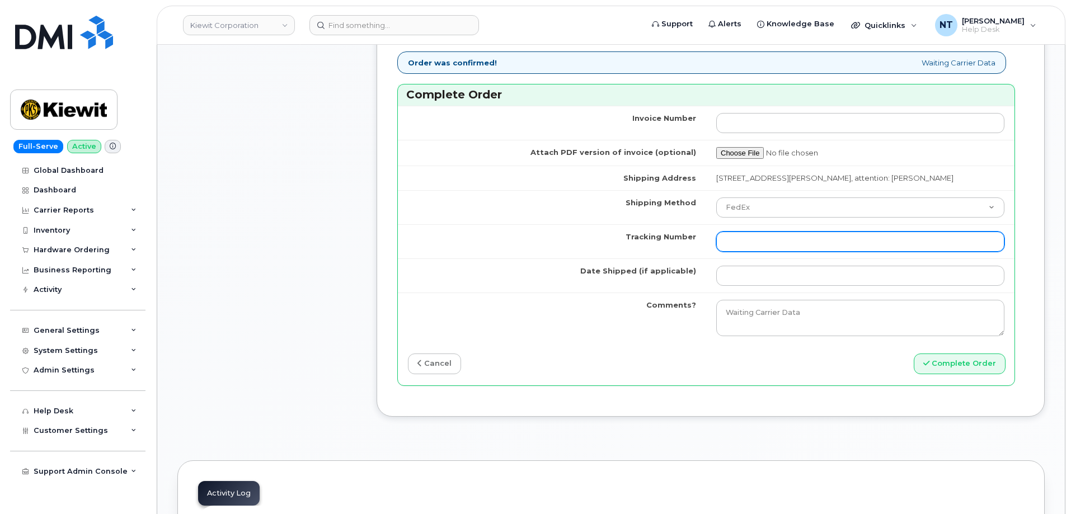
drag, startPoint x: 749, startPoint y: 234, endPoint x: 750, endPoint y: 248, distance: 13.4
click at [749, 234] on input "Tracking Number" at bounding box center [860, 242] width 288 height 20
paste input "884681995341"
type input "884681995341"
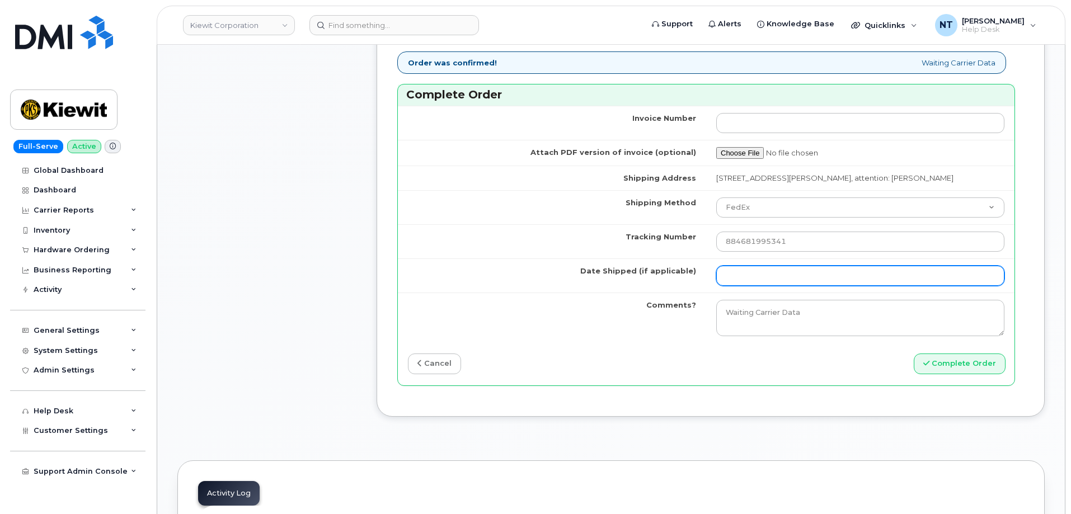
click at [801, 269] on input "Date Shipped (if applicable)" at bounding box center [860, 276] width 288 height 20
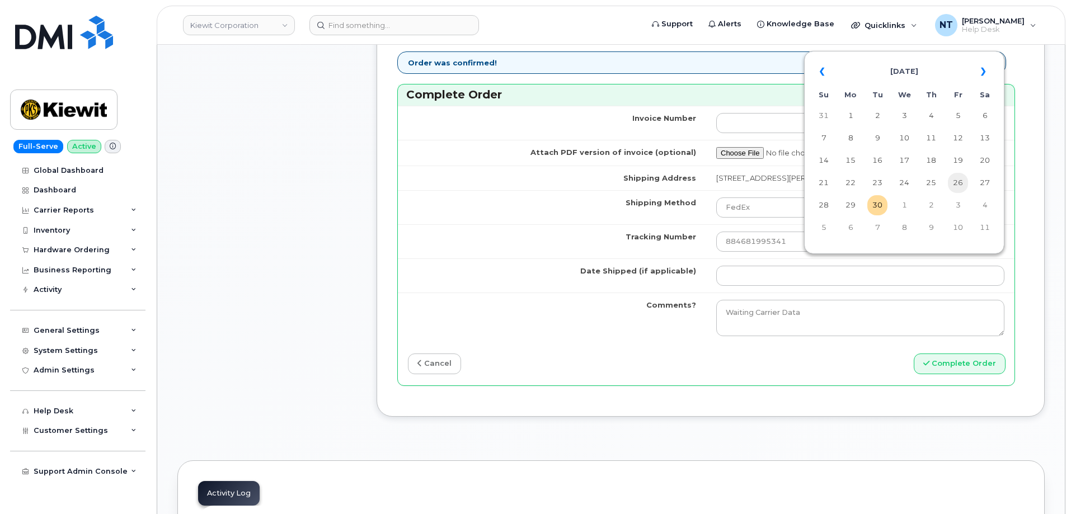
click at [961, 187] on td "26" at bounding box center [958, 183] width 20 height 20
type input "[DATE]"
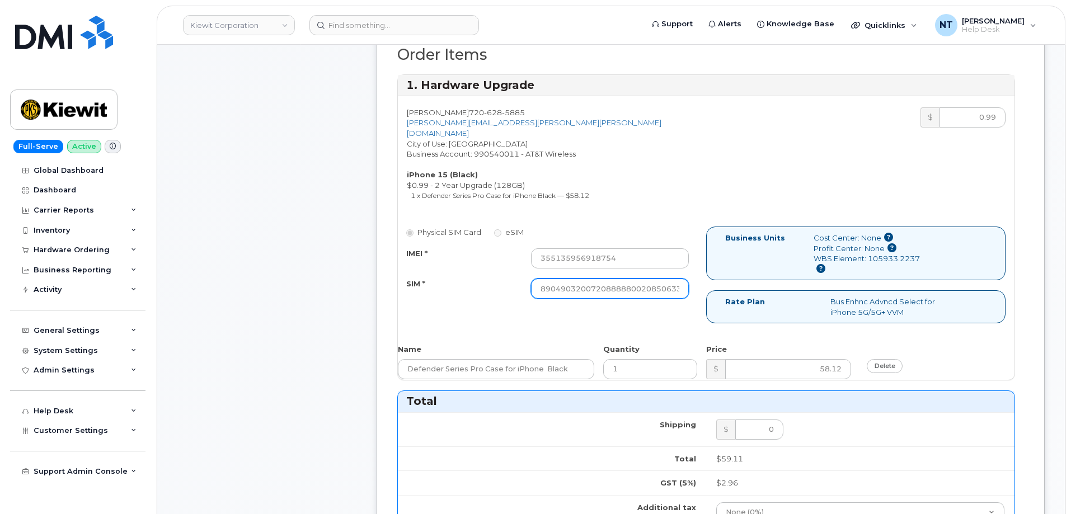
scroll to position [0, 22]
drag, startPoint x: 613, startPoint y: 278, endPoint x: 712, endPoint y: 290, distance: 99.8
click at [712, 290] on div "Physical SIM Card eSIM IMEI * 355135956918754 SIM * 890490320072088888002085063…" at bounding box center [706, 280] width 617 height 107
click at [308, 311] on div "Comments Leave Comment" at bounding box center [266, 381] width 179 height 1223
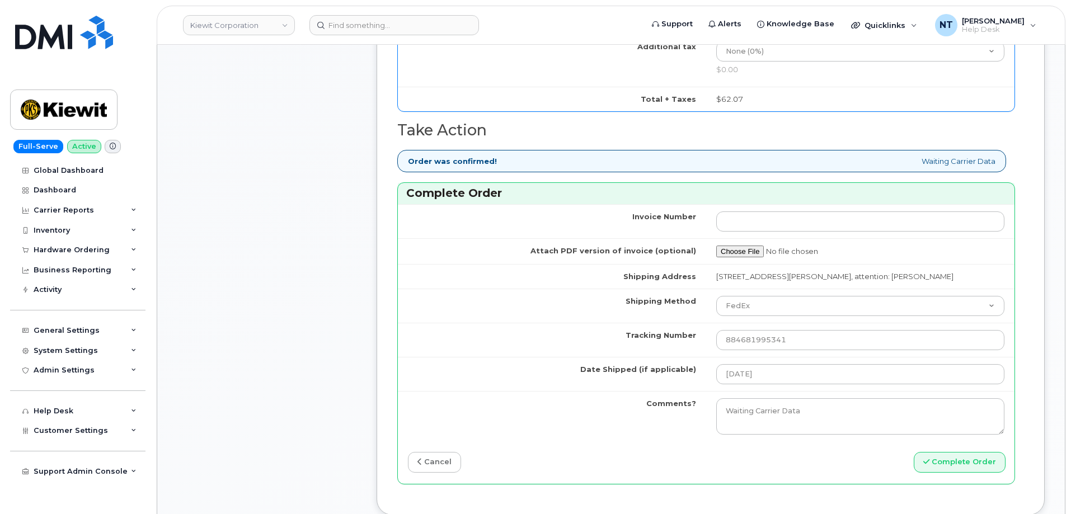
scroll to position [1119, 0]
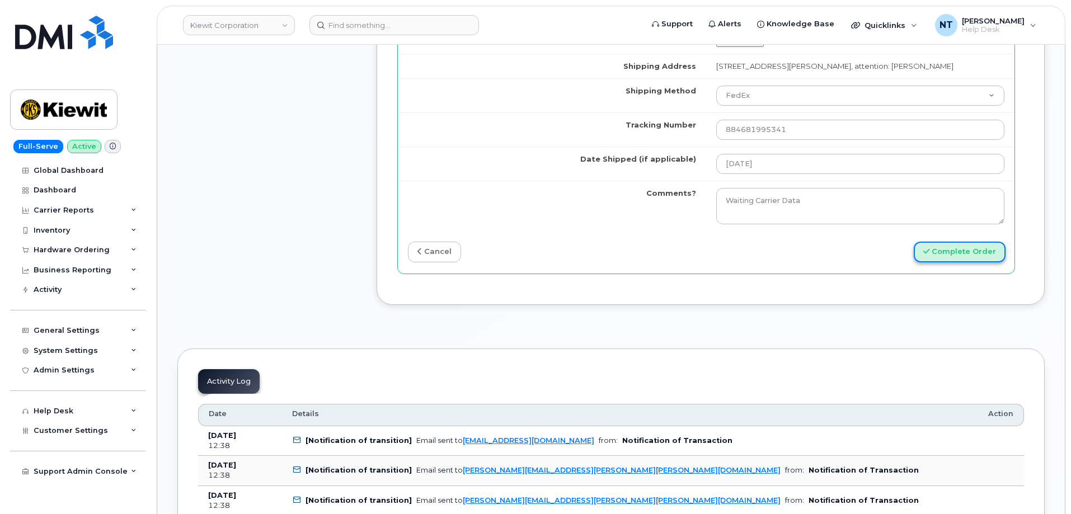
click at [946, 243] on button "Complete Order" at bounding box center [960, 252] width 92 height 21
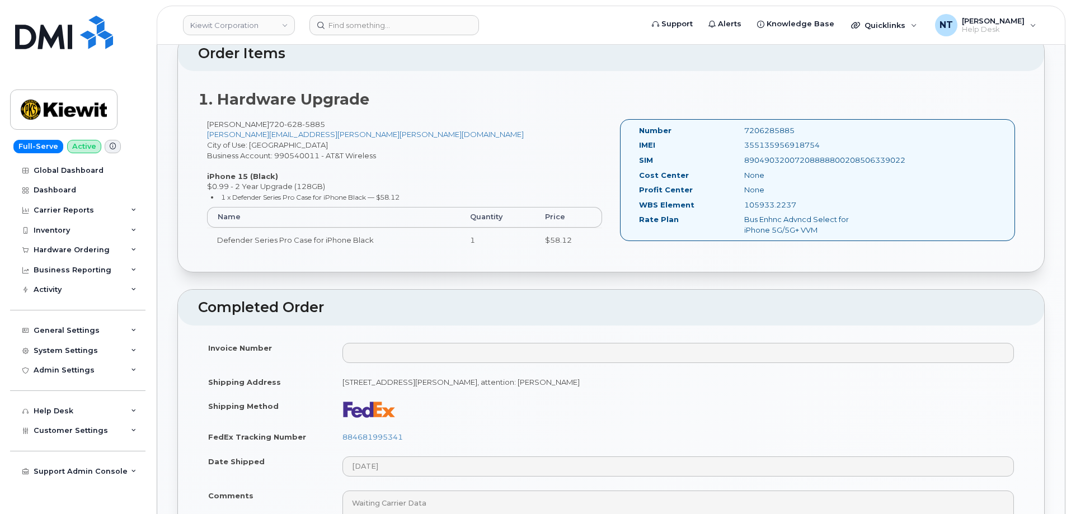
scroll to position [504, 0]
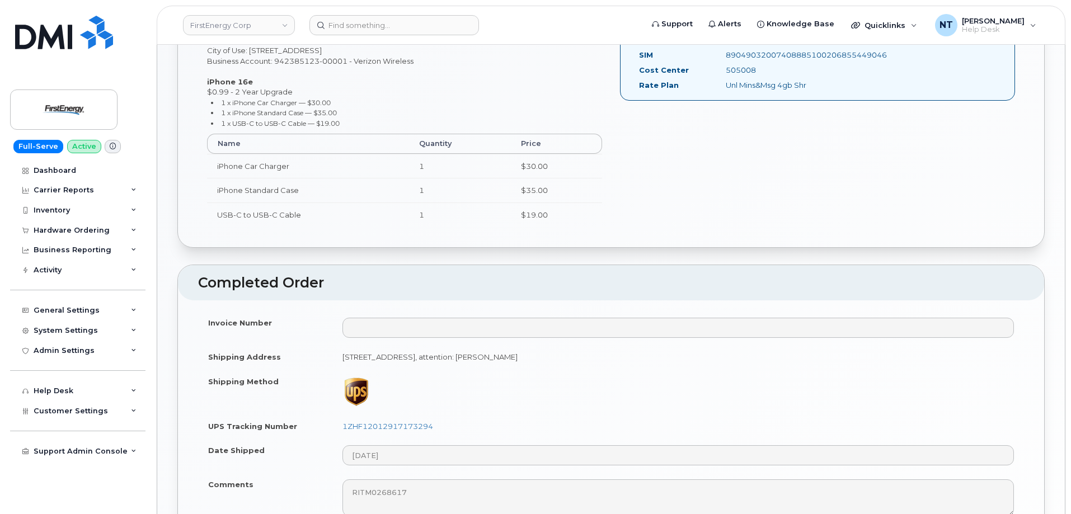
scroll to position [505, 0]
